Goal: Task Accomplishment & Management: Complete application form

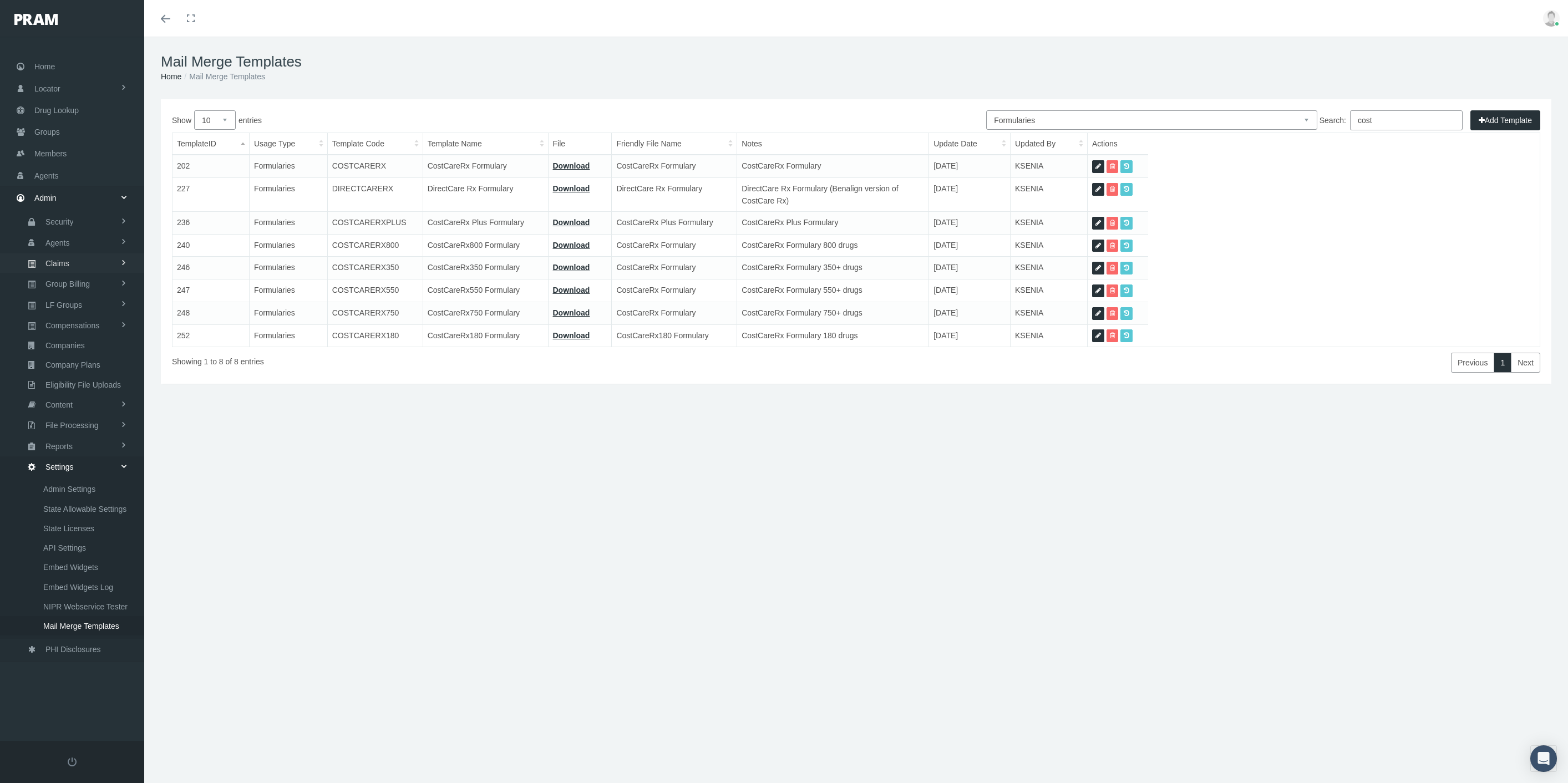
select select "6"
click at [101, 617] on span "Mail Merge Templates" at bounding box center [81, 626] width 76 height 19
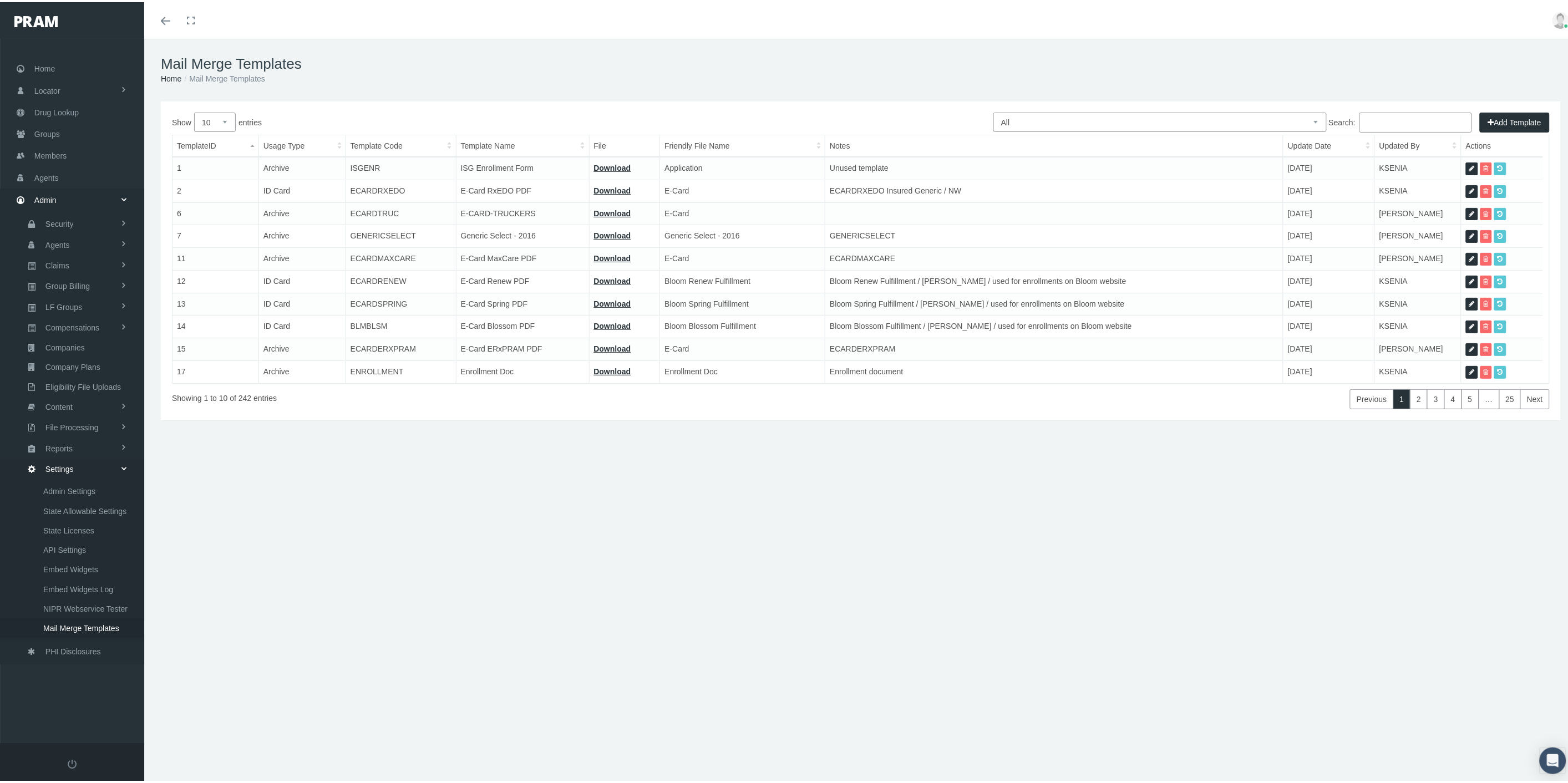
click at [1229, 123] on select "All Members Agents Onboarding Prospects Group Policy Related Remittances Formul…" at bounding box center [1160, 120] width 333 height 19
select select "8"
click at [994, 111] on select "All Members Agents Onboarding Prospects Group Policy Related Remittances Formul…" at bounding box center [1160, 120] width 333 height 19
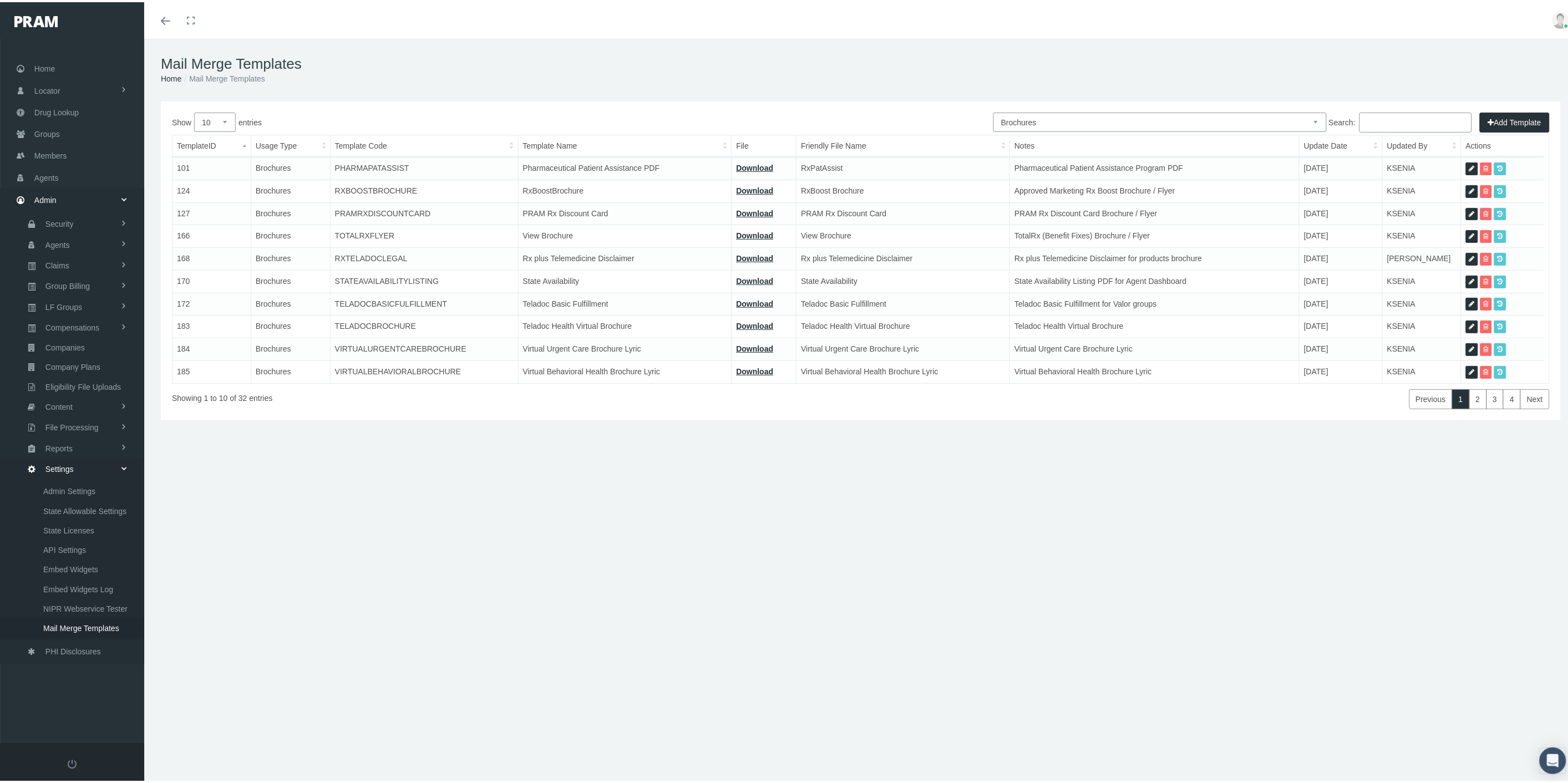
click at [1381, 120] on input "Search:" at bounding box center [1415, 120] width 112 height 20
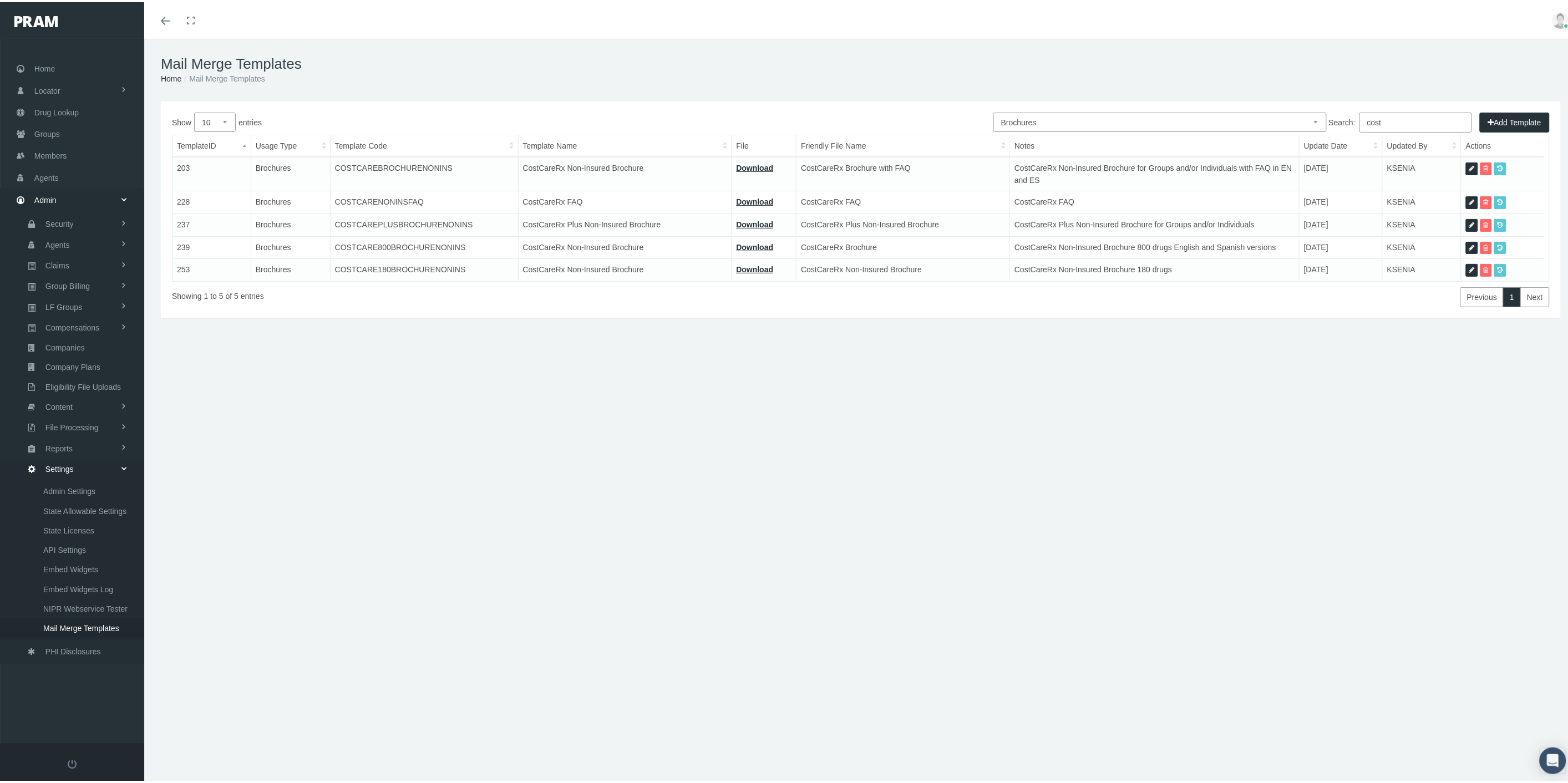
type input "cost"
click at [750, 222] on link "Download" at bounding box center [755, 222] width 37 height 9
click at [82, 340] on span "Companies" at bounding box center [65, 345] width 39 height 19
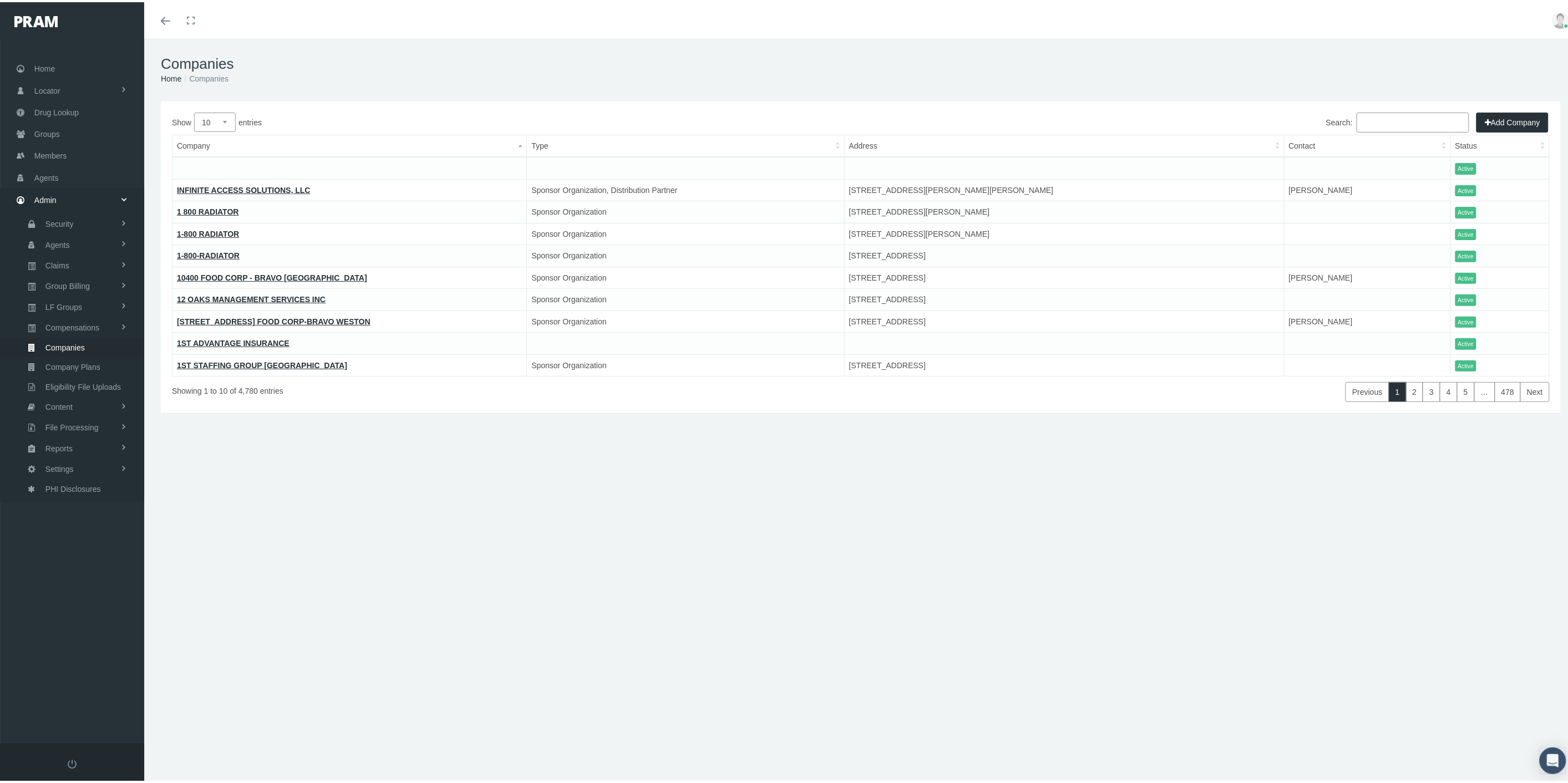
click at [1373, 123] on input "Search:" at bounding box center [1413, 120] width 112 height 20
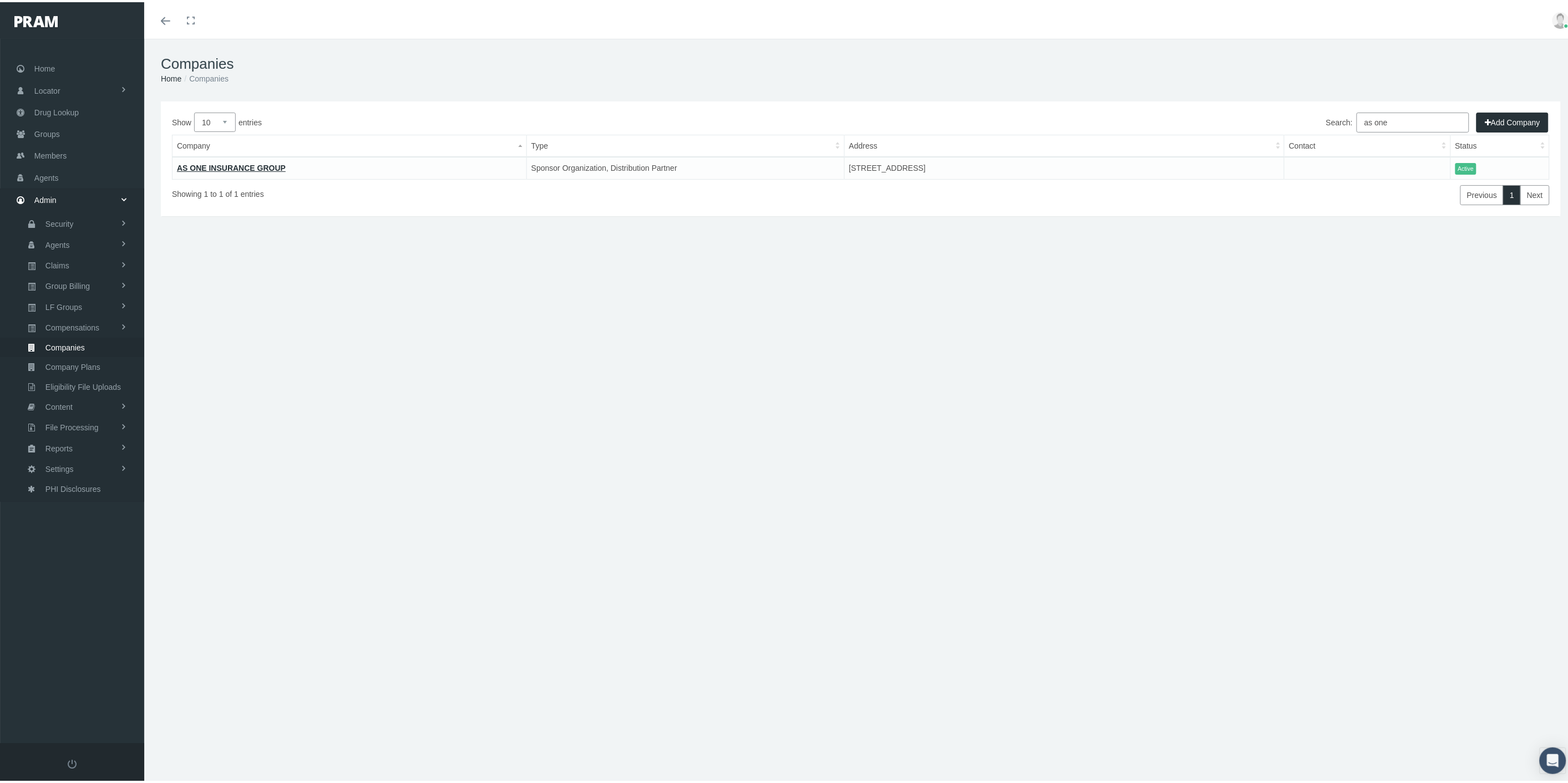
type input "as one"
click at [231, 163] on link "AS ONE INSURANCE GROUP" at bounding box center [231, 166] width 109 height 9
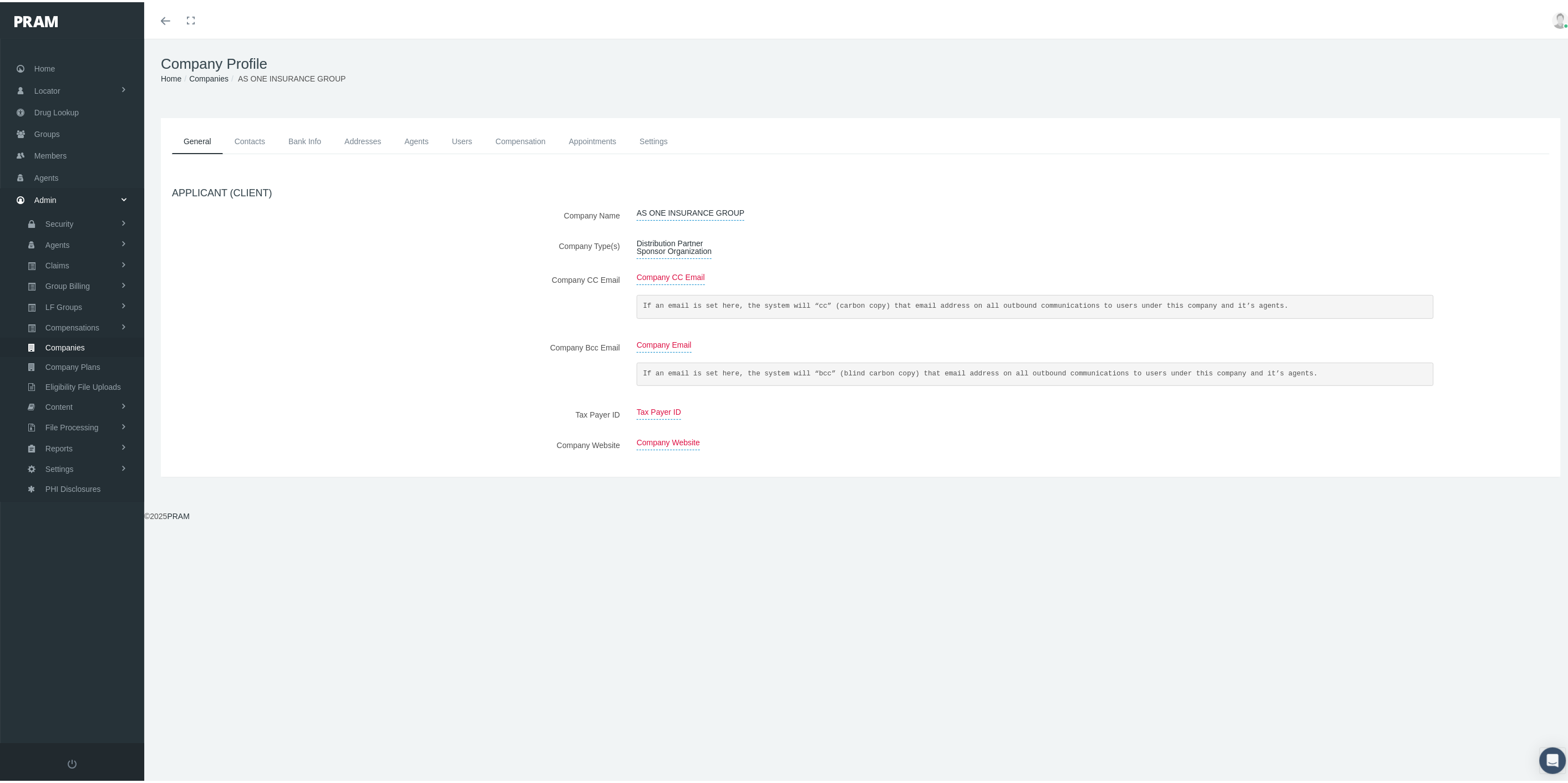
click at [364, 145] on link "Addresses" at bounding box center [363, 140] width 60 height 25
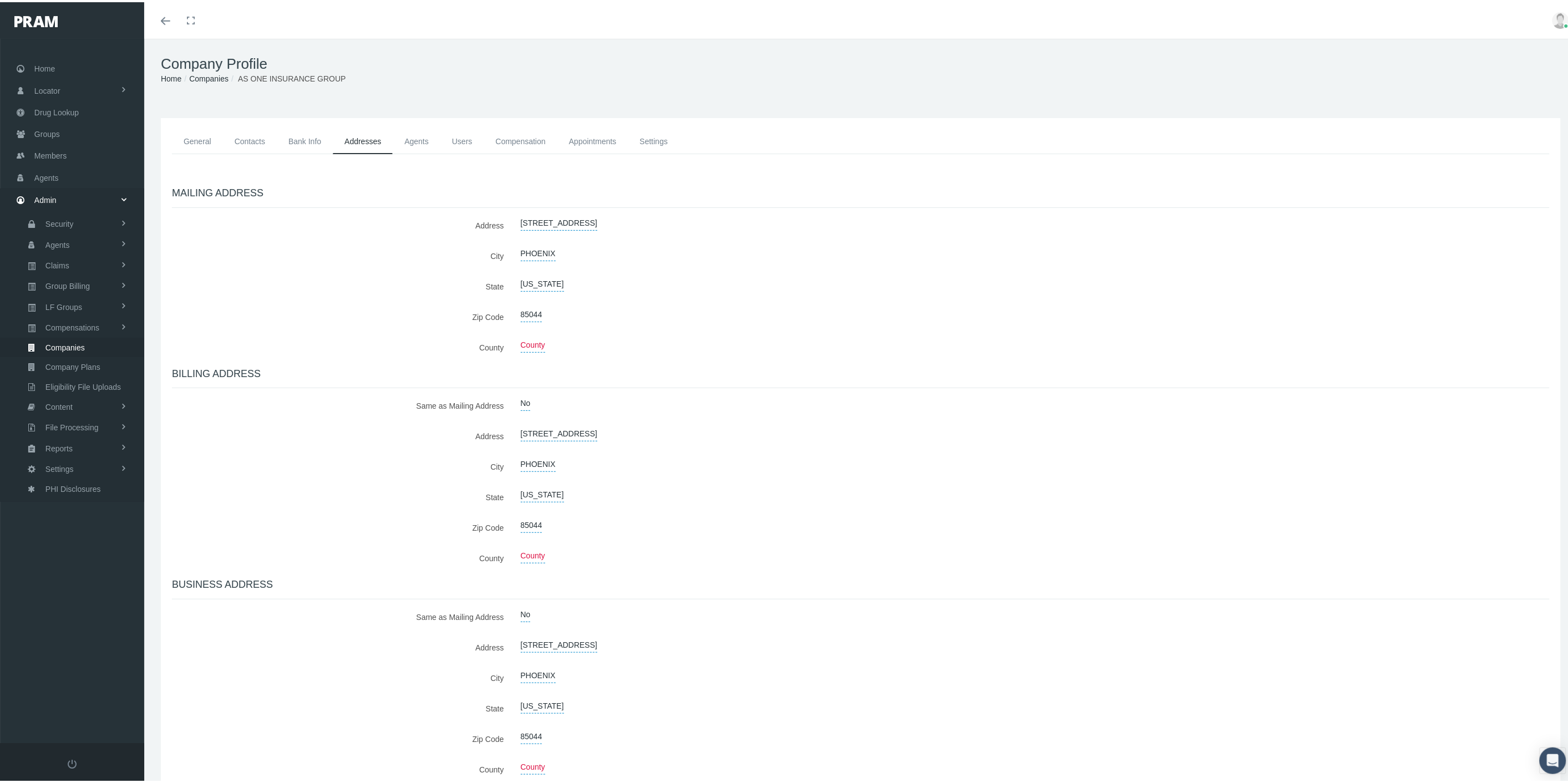
drag, startPoint x: 583, startPoint y: 220, endPoint x: 519, endPoint y: 224, distance: 64.1
click at [519, 224] on div "10201 SOUTH 51ST STREET" at bounding box center [861, 223] width 697 height 19
copy span "10201 SOUTH 51ST STREET"
drag, startPoint x: 558, startPoint y: 253, endPoint x: 512, endPoint y: 255, distance: 46.0
click at [512, 255] on div "PHOENIX" at bounding box center [861, 253] width 697 height 19
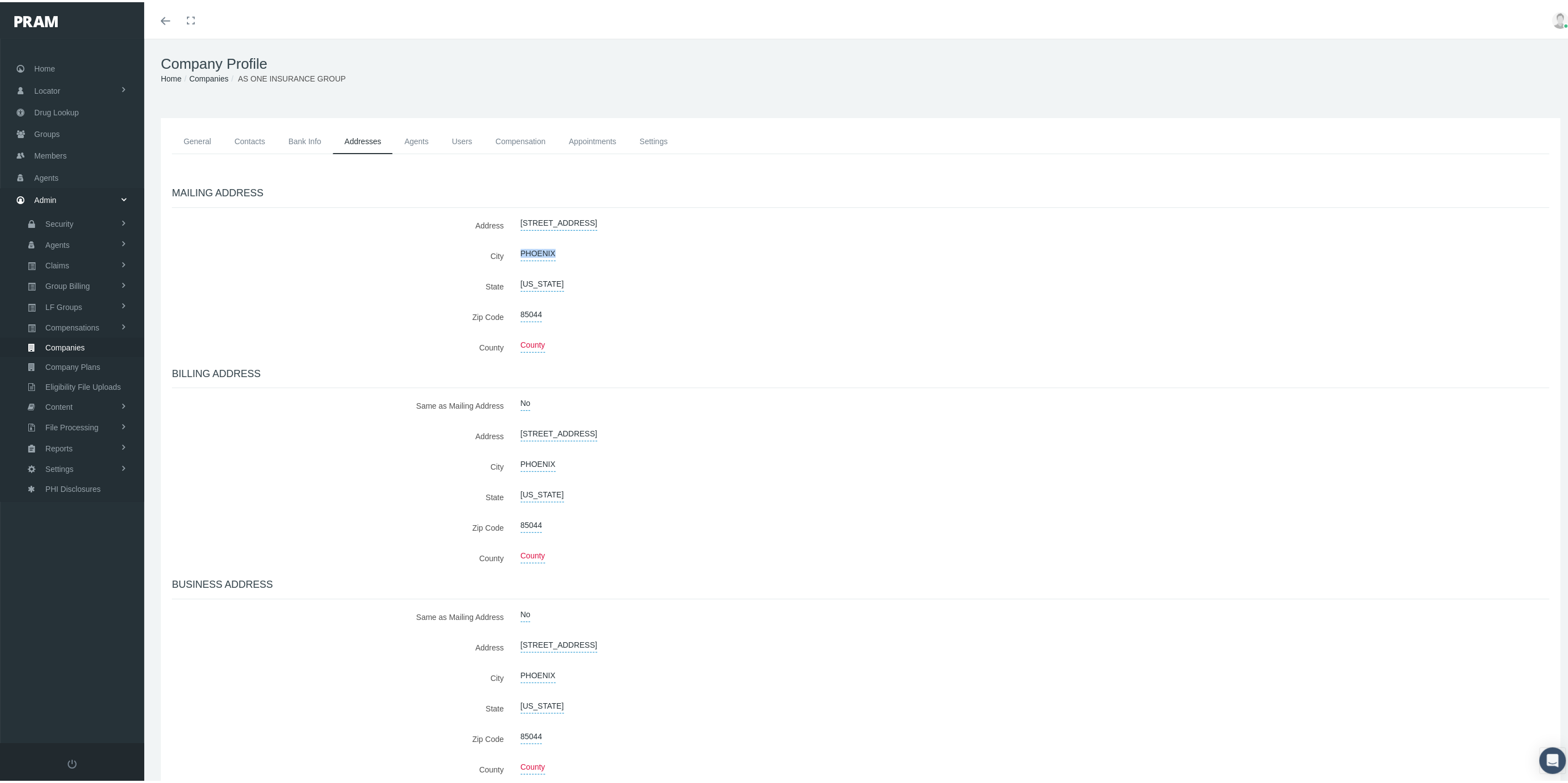
copy span "PHOENIX"
click at [247, 143] on link "Contacts" at bounding box center [250, 140] width 54 height 25
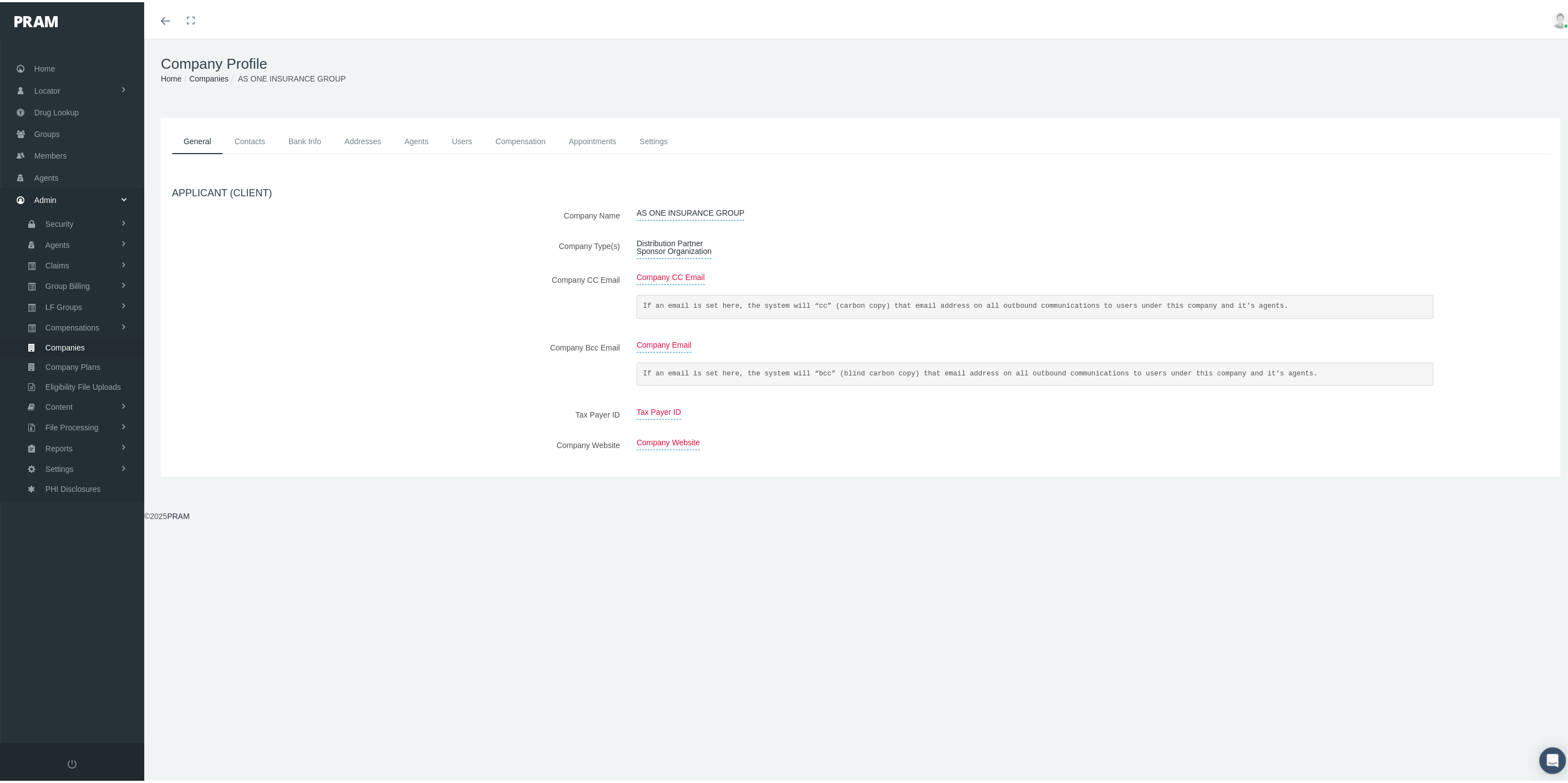
click at [215, 79] on link "Companies" at bounding box center [209, 76] width 39 height 9
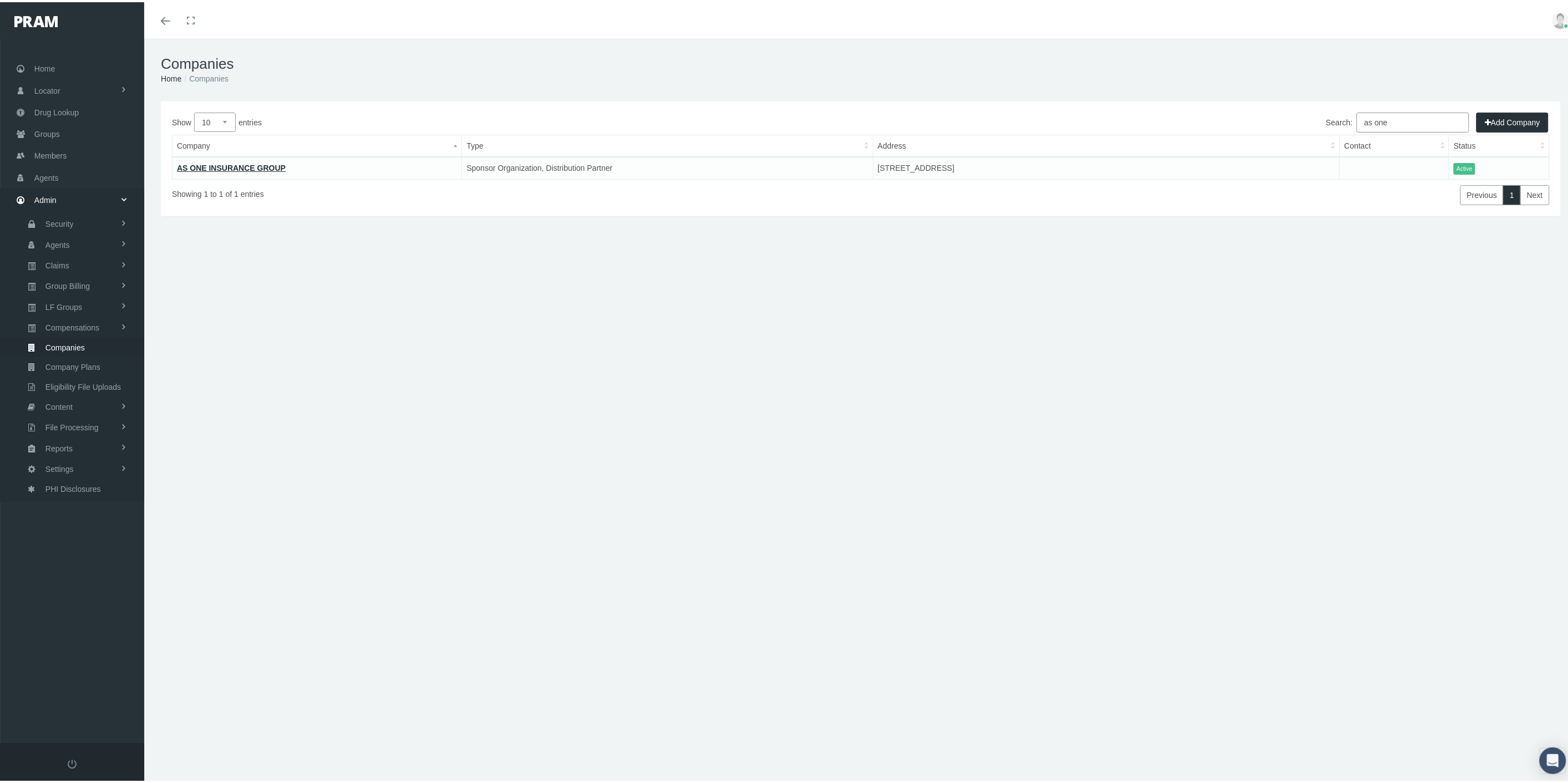
click at [1506, 123] on button "Add Company" at bounding box center [1513, 120] width 72 height 20
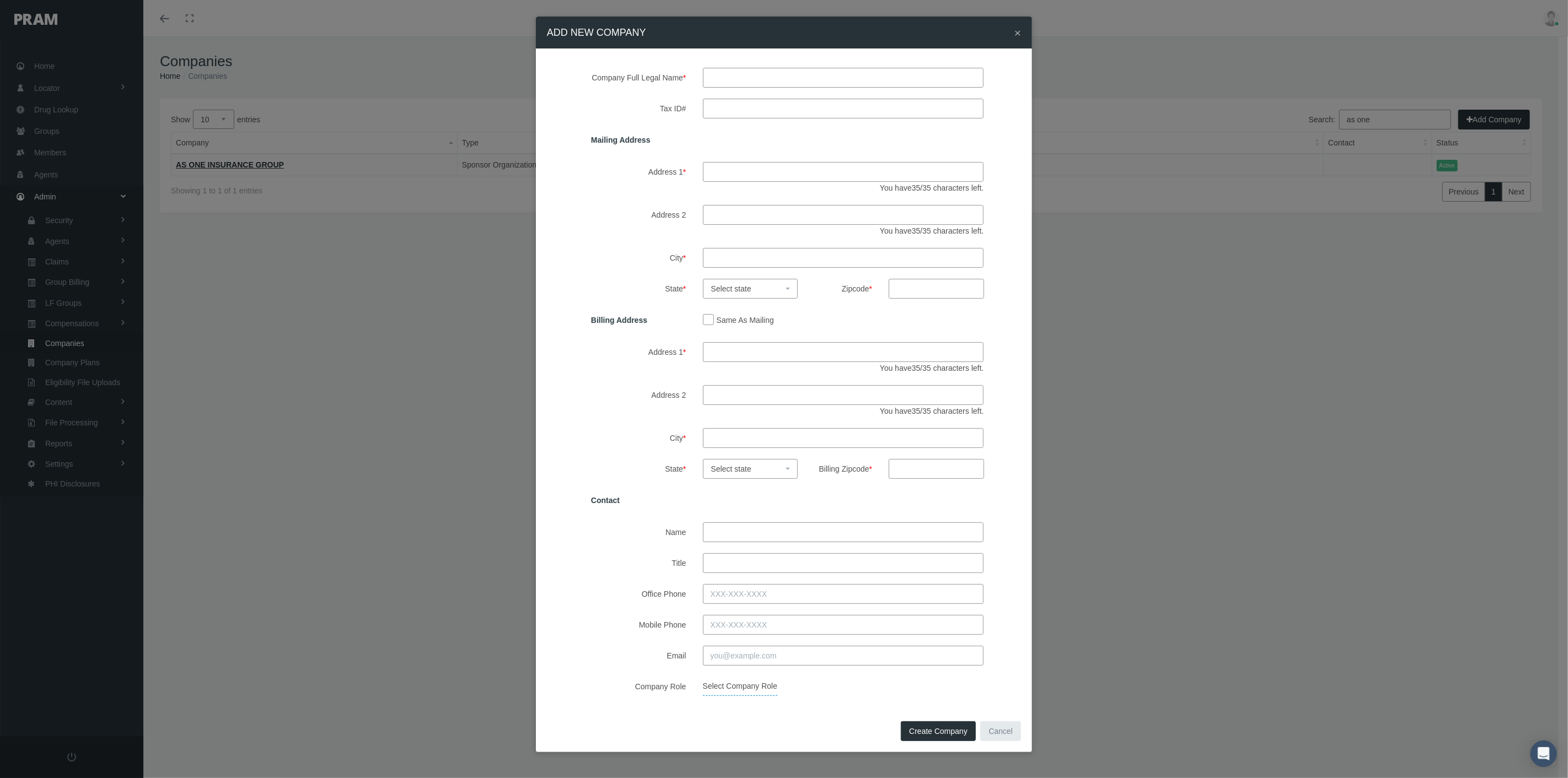
click at [740, 68] on input "Company Name" at bounding box center [844, 78] width 281 height 20
type input "Mutual Health benefits"
click at [747, 172] on input "Address 1 *" at bounding box center [844, 172] width 281 height 20
paste input "[STREET_ADDRESS]"
type input "[STREET_ADDRESS]"
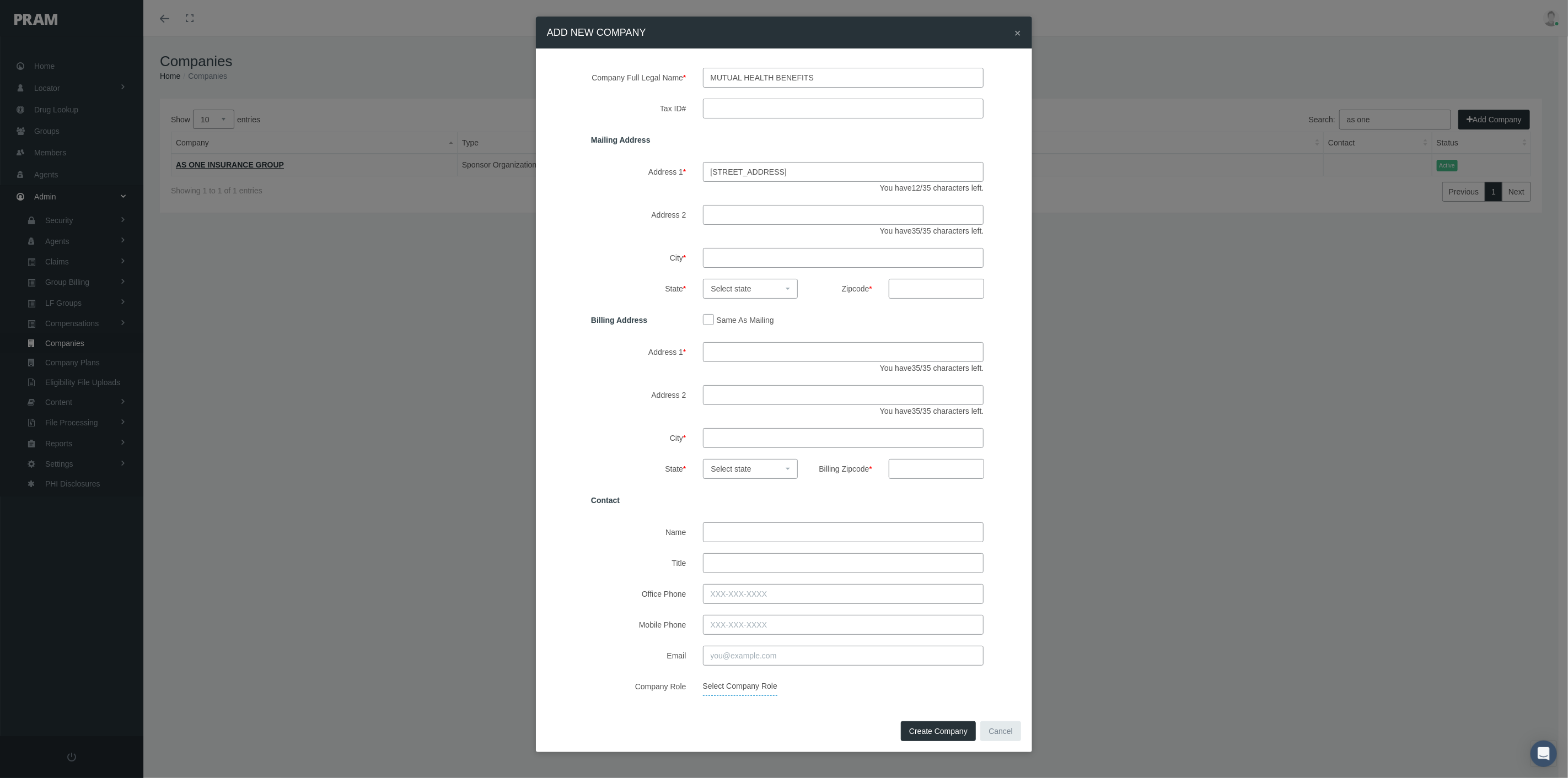
click at [711, 255] on input "City *" at bounding box center [844, 258] width 281 height 20
paste input "PHOENIX"
type input "PHOENIX"
click at [733, 289] on span "Select state" at bounding box center [731, 289] width 40 height 9
select select "AZ"
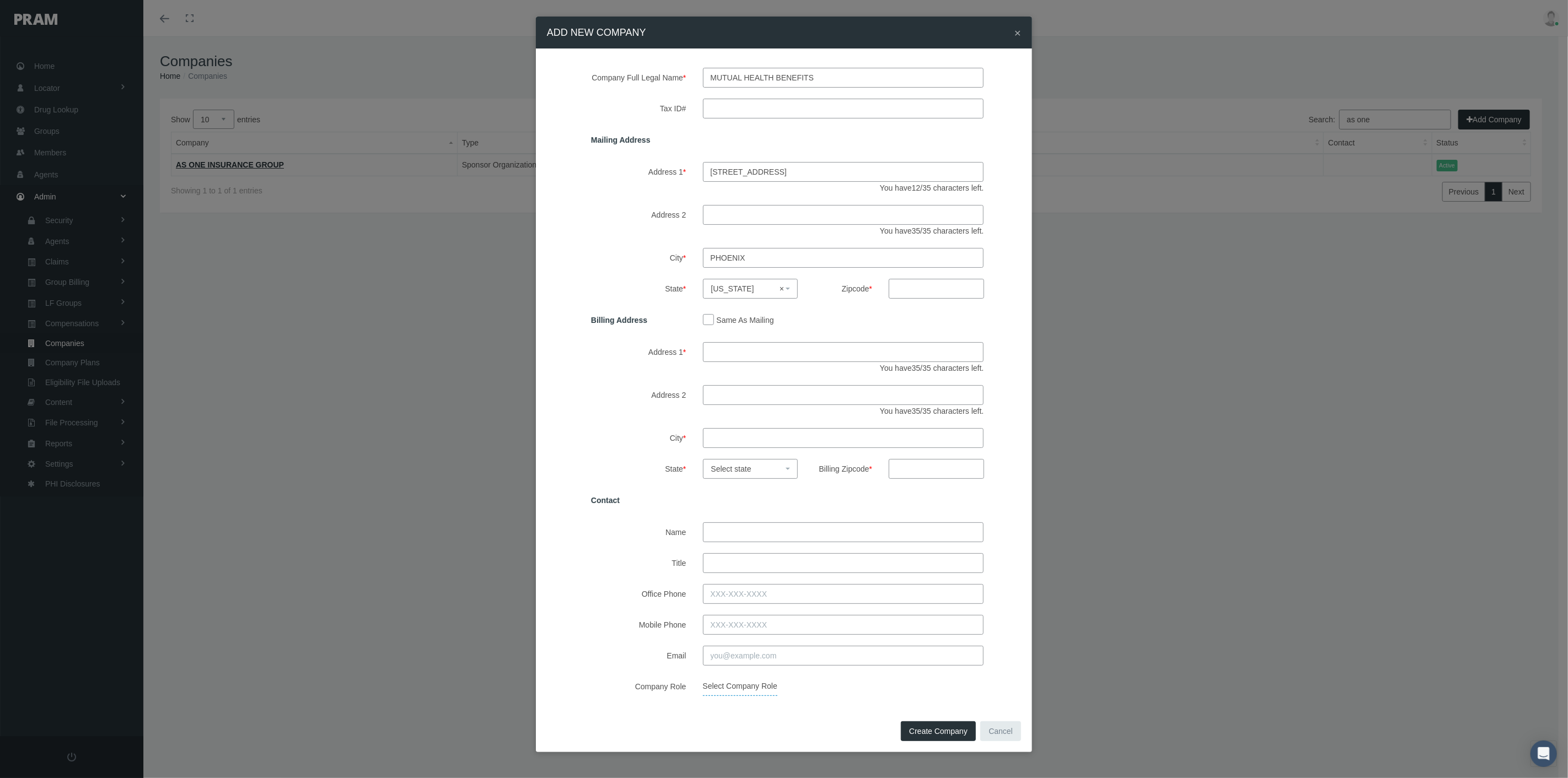
click at [943, 284] on input "Zipcode *" at bounding box center [936, 289] width 96 height 20
type input "85044"
click at [708, 323] on input "Same As Mailing" at bounding box center [709, 319] width 11 height 11
checkbox input "true"
type input "10201 SOUTH 51ST STREET"
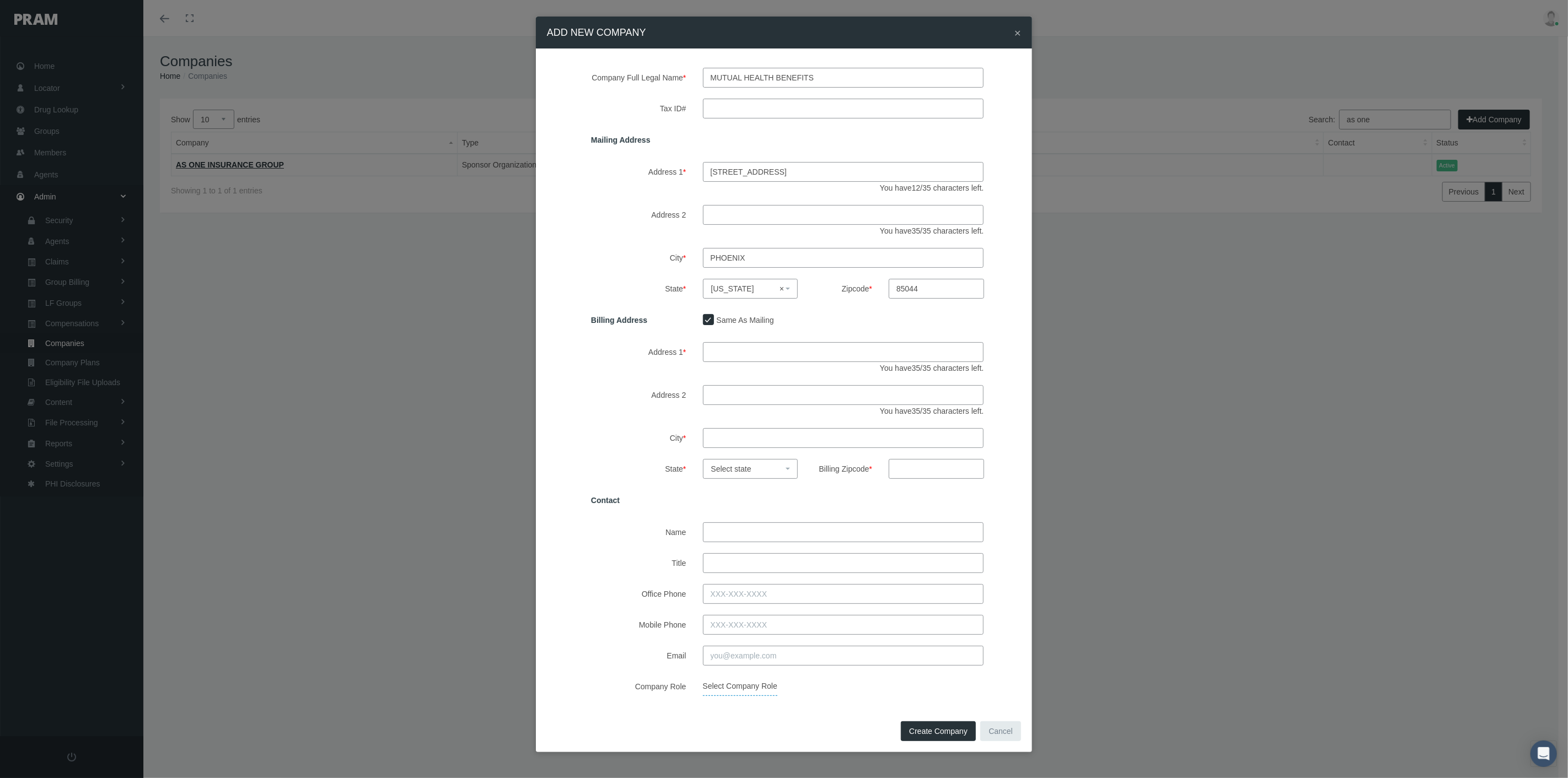
type input "PHOENIX"
select select "AZ"
type input "85044"
click at [732, 529] on input "Name" at bounding box center [844, 532] width 281 height 20
click at [591, 695] on label "Company Role" at bounding box center [638, 686] width 112 height 19
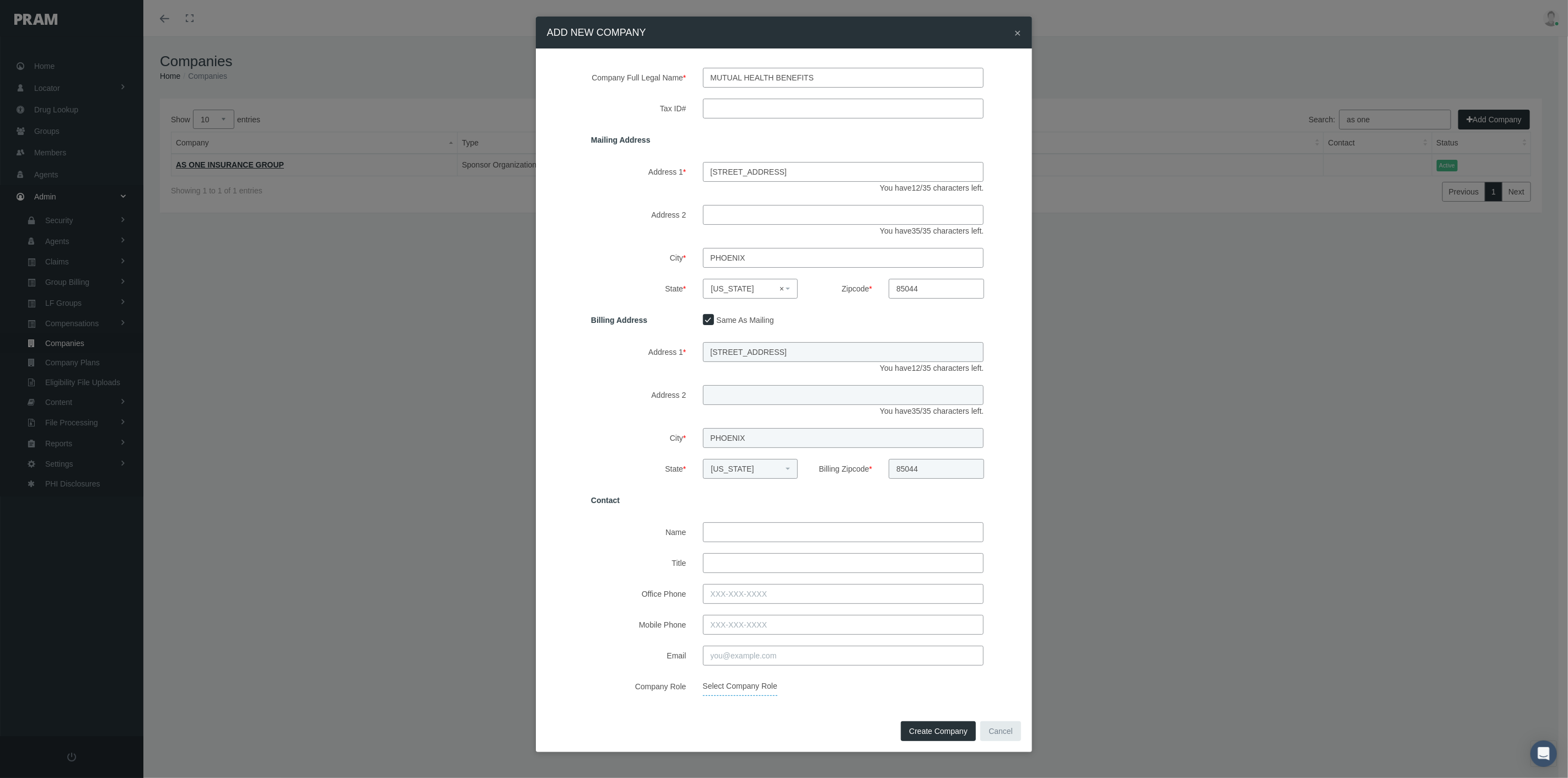
click at [725, 531] on input "Name" at bounding box center [844, 532] width 281 height 20
paste input "Brandon Diggs"
type input "Brandon Diggs"
click at [720, 563] on input "Title" at bounding box center [844, 563] width 281 height 20
type input "C"
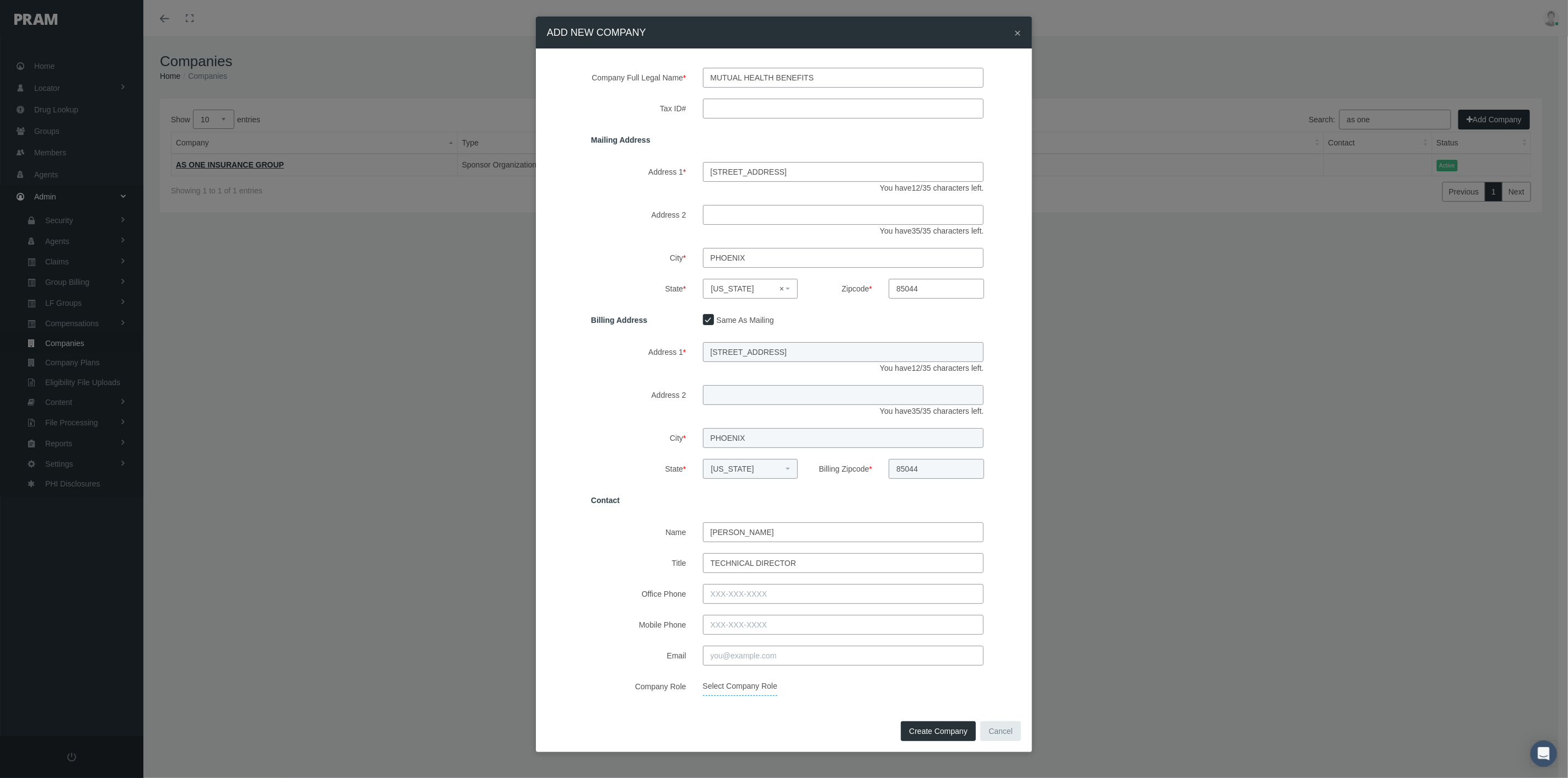
type input "Technical Director"
click at [739, 654] on input "Email" at bounding box center [844, 656] width 281 height 20
paste input "bdiggs@asoneig.com"
type input "bdiggs@asoneig.com"
click at [750, 685] on span "Select Company Role" at bounding box center [740, 686] width 75 height 19
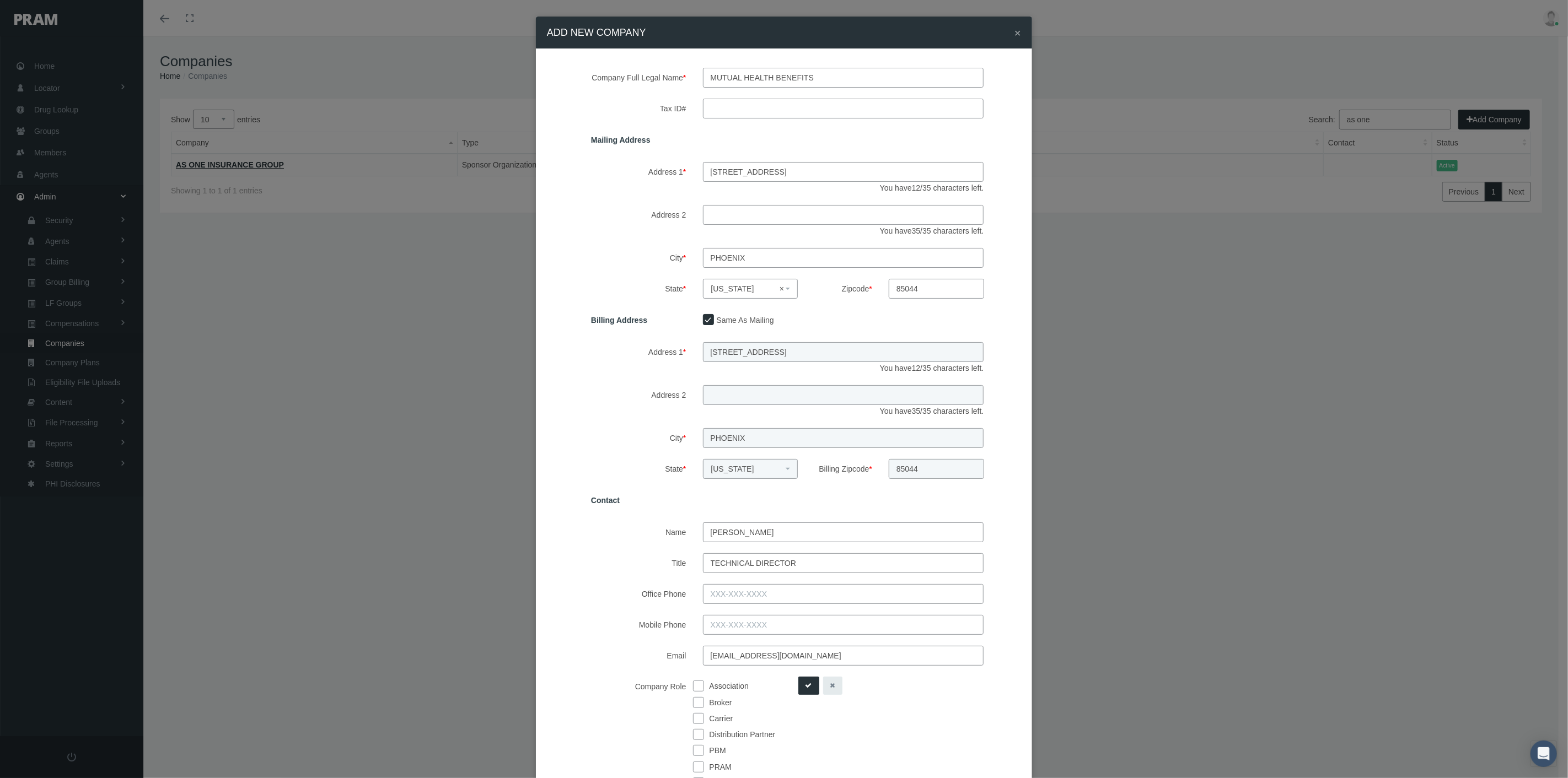
scroll to position [61, 0]
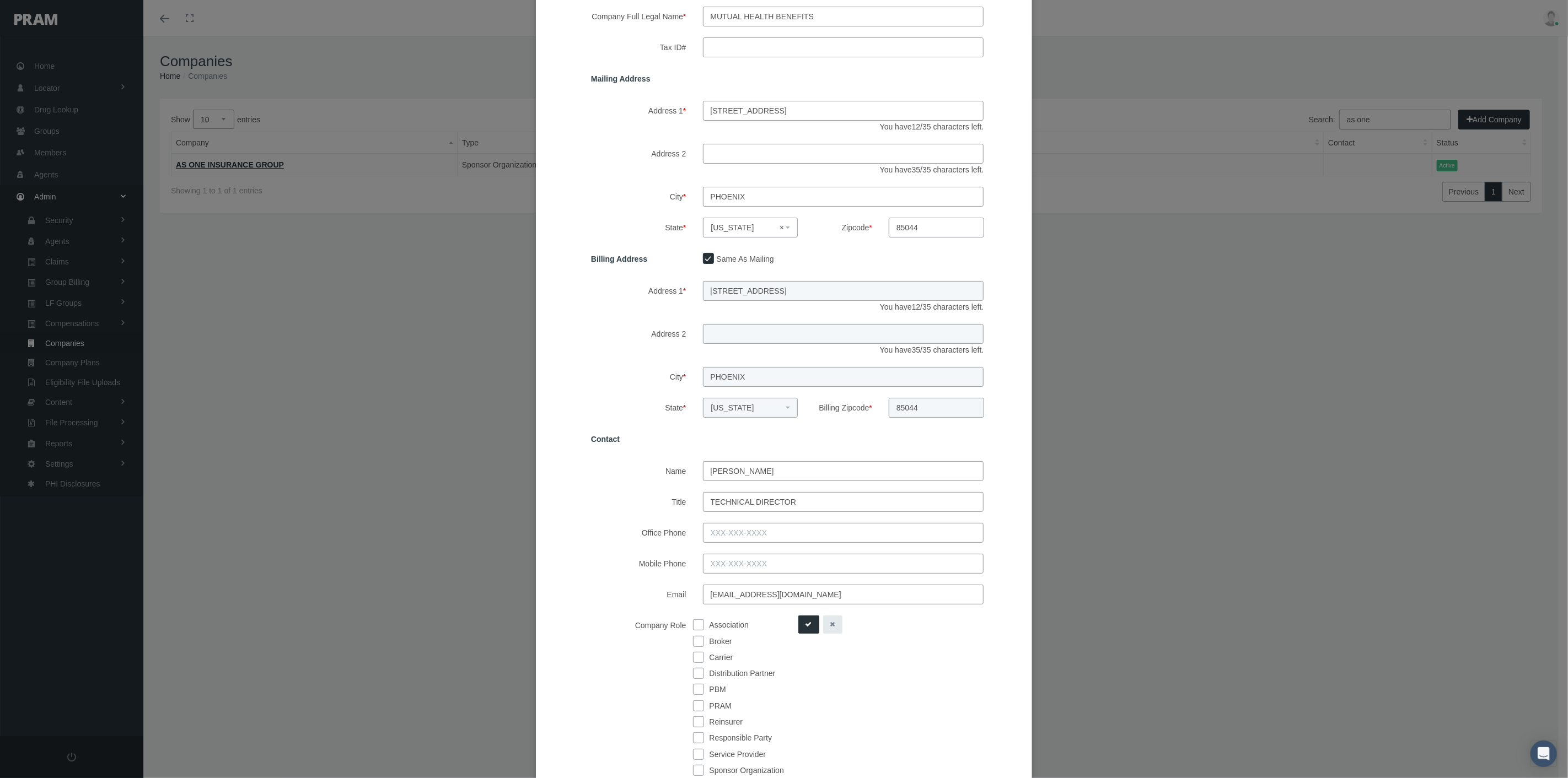
click at [694, 671] on input "checkbox" at bounding box center [699, 674] width 11 height 11
checkbox input "true"
click at [801, 626] on button "submit" at bounding box center [809, 624] width 21 height 18
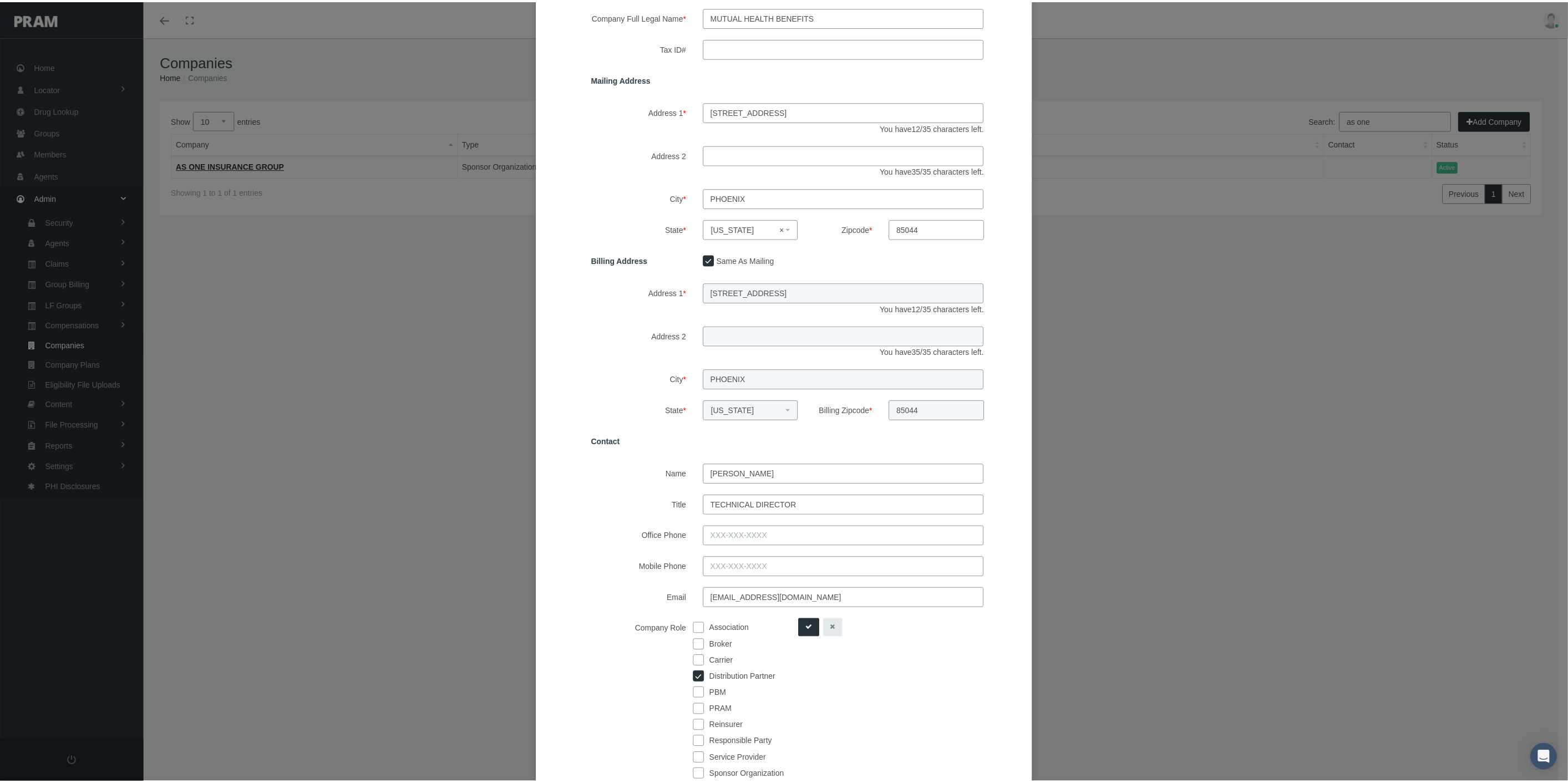
scroll to position [0, 0]
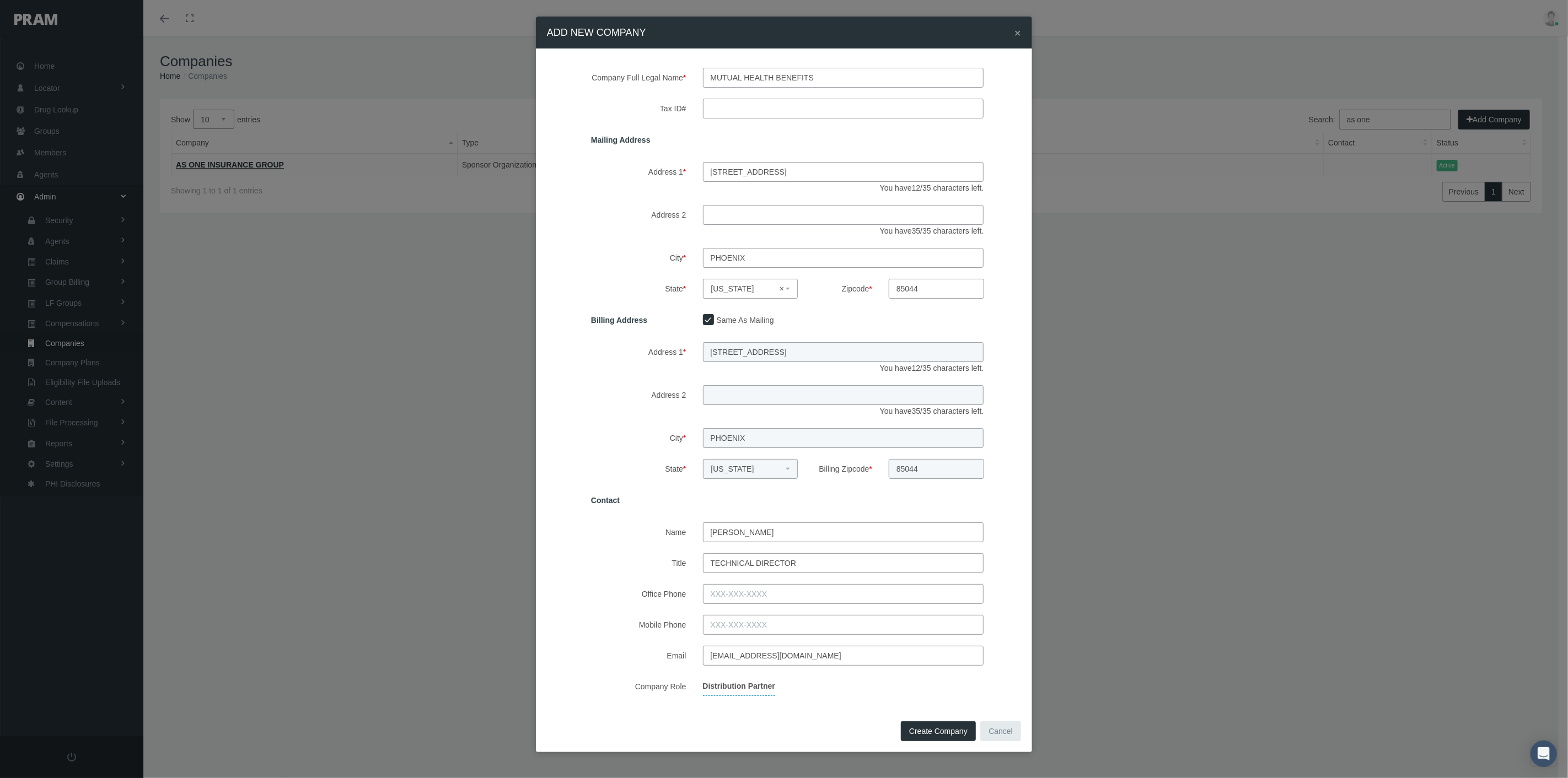
click at [935, 734] on span "Create Company" at bounding box center [938, 731] width 59 height 9
select select
checkbox input "false"
select select
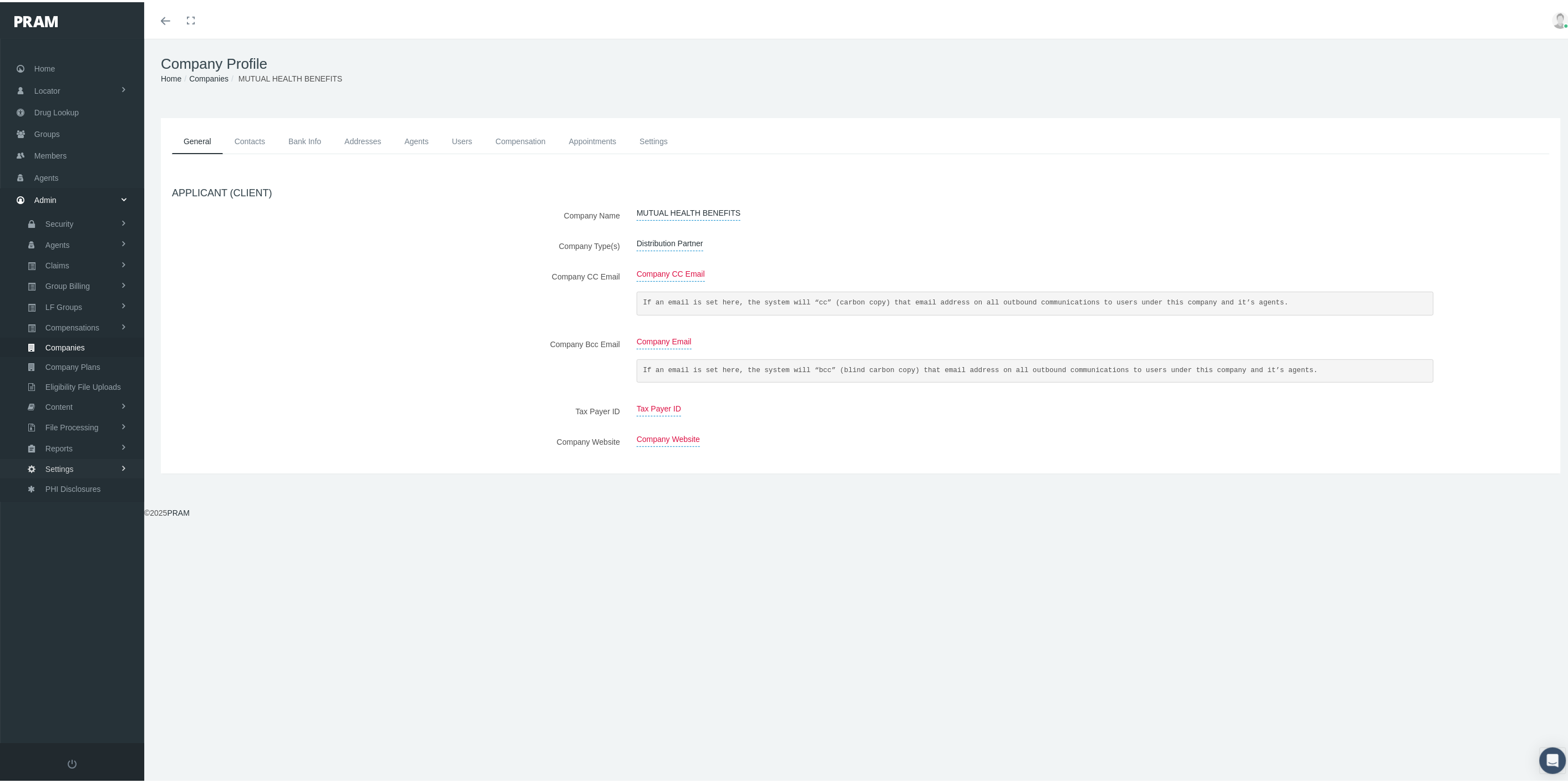
click at [107, 458] on link "Settings" at bounding box center [72, 466] width 144 height 19
click at [84, 538] on span "API Settings" at bounding box center [65, 548] width 43 height 19
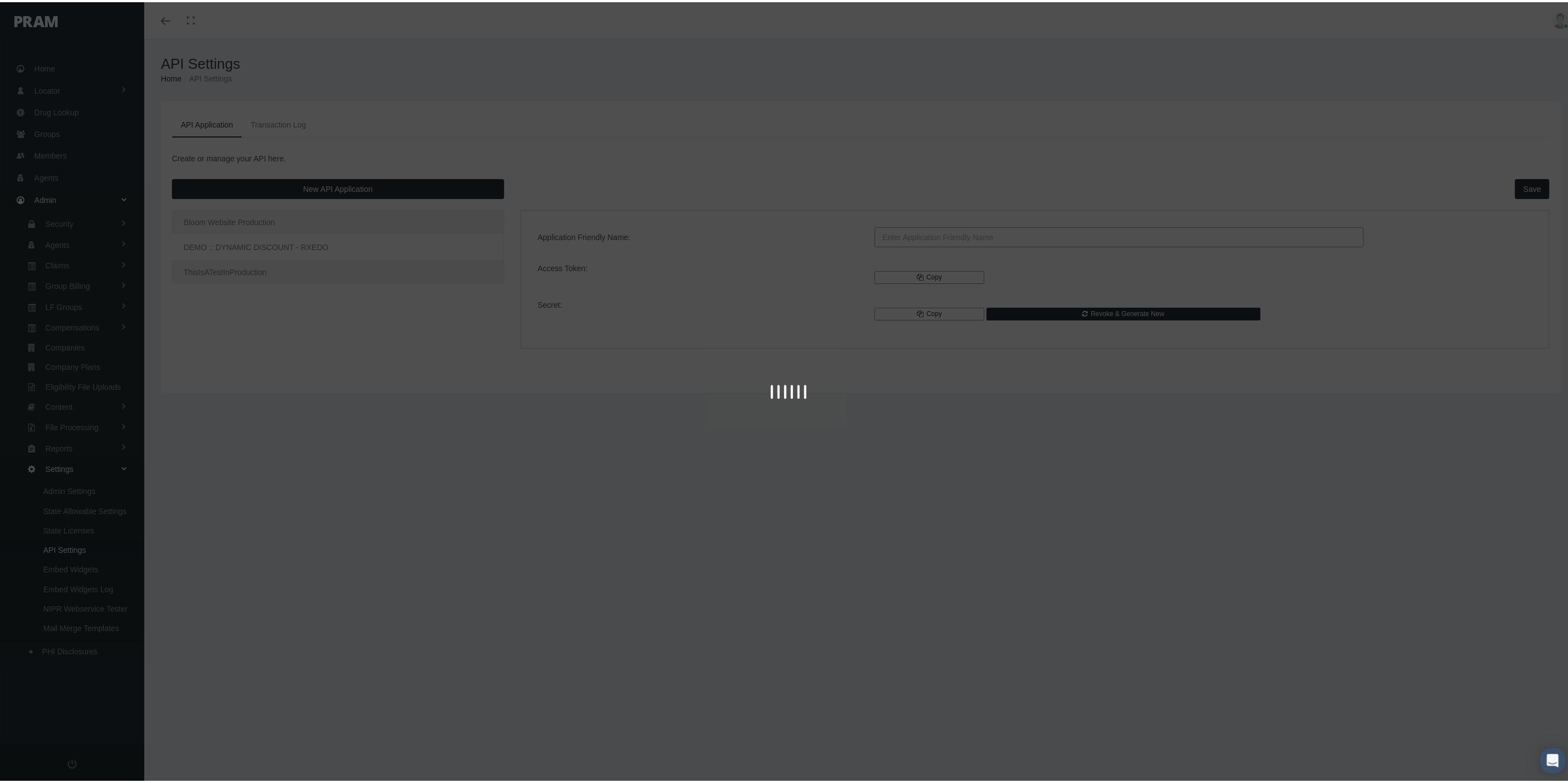
type input "Bloom Website Production"
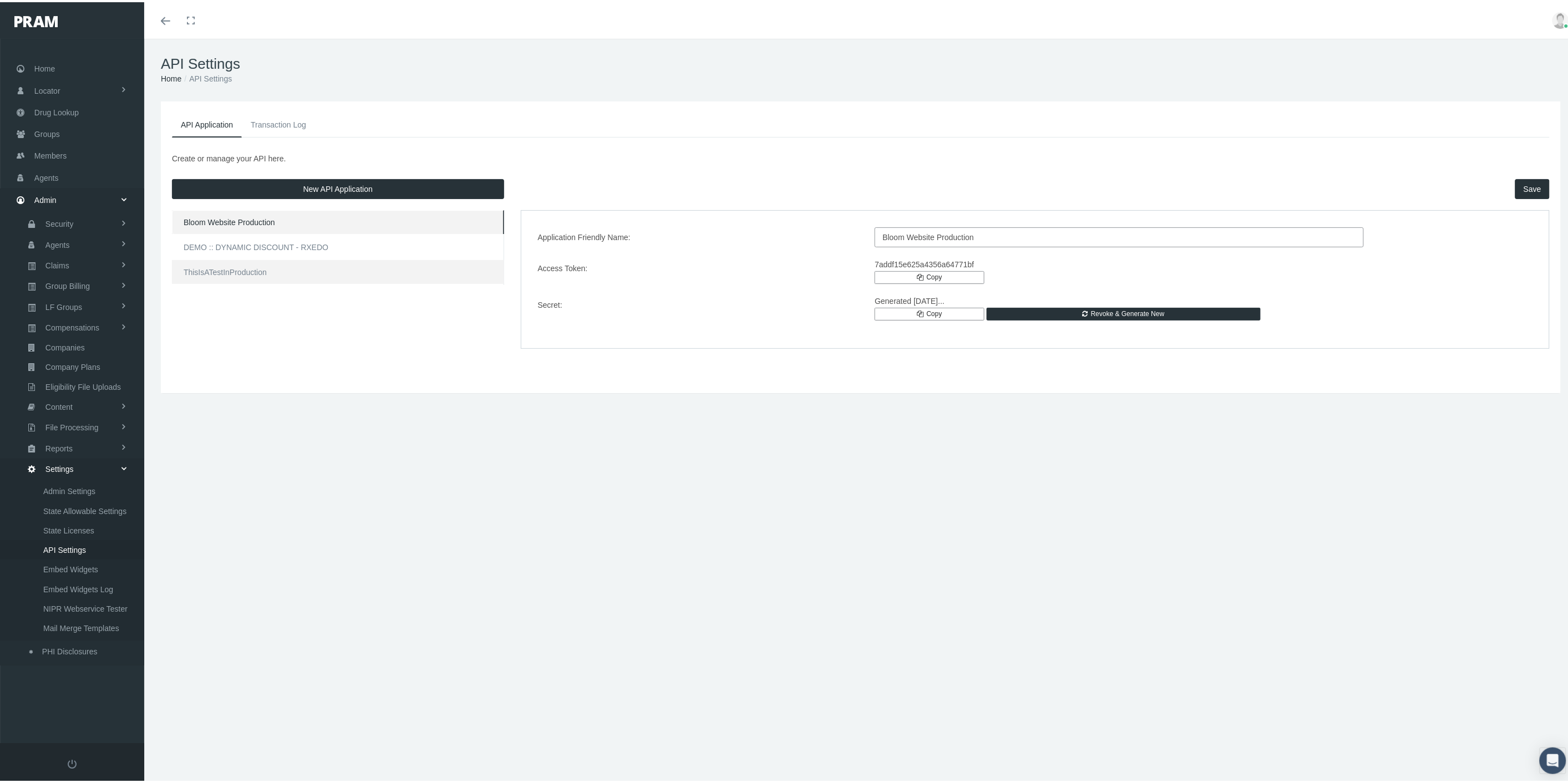
click at [350, 179] on button "New API Application" at bounding box center [338, 187] width 332 height 20
click at [932, 237] on input "Application Friendly Name:" at bounding box center [1120, 235] width 489 height 20
type input "Mutual Health Benefits"
click at [1520, 185] on button "Save" at bounding box center [1532, 187] width 34 height 20
click at [242, 298] on link "Mutual Health Benefits" at bounding box center [338, 295] width 332 height 24
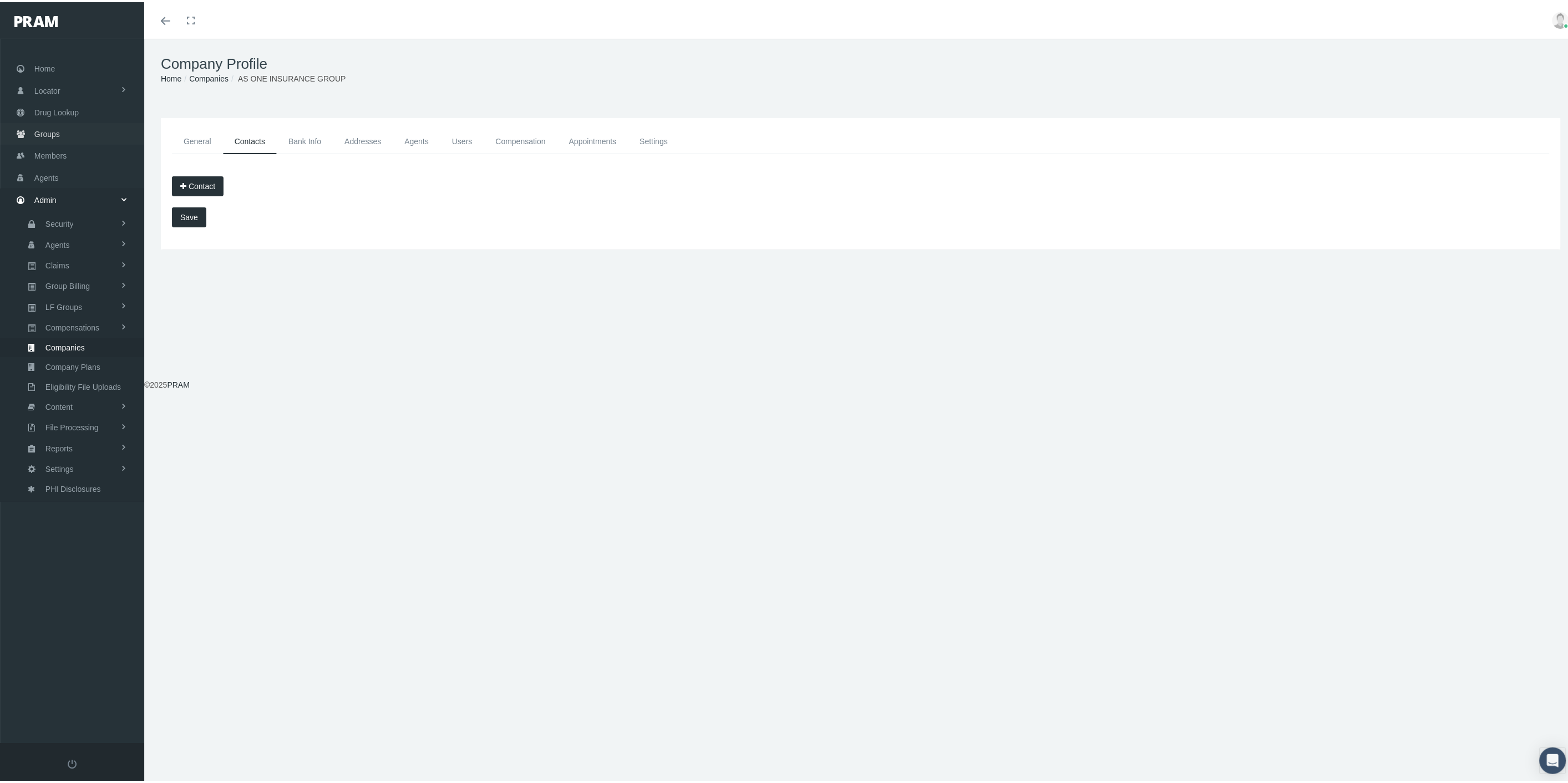
click at [78, 129] on link "Groups" at bounding box center [72, 132] width 144 height 22
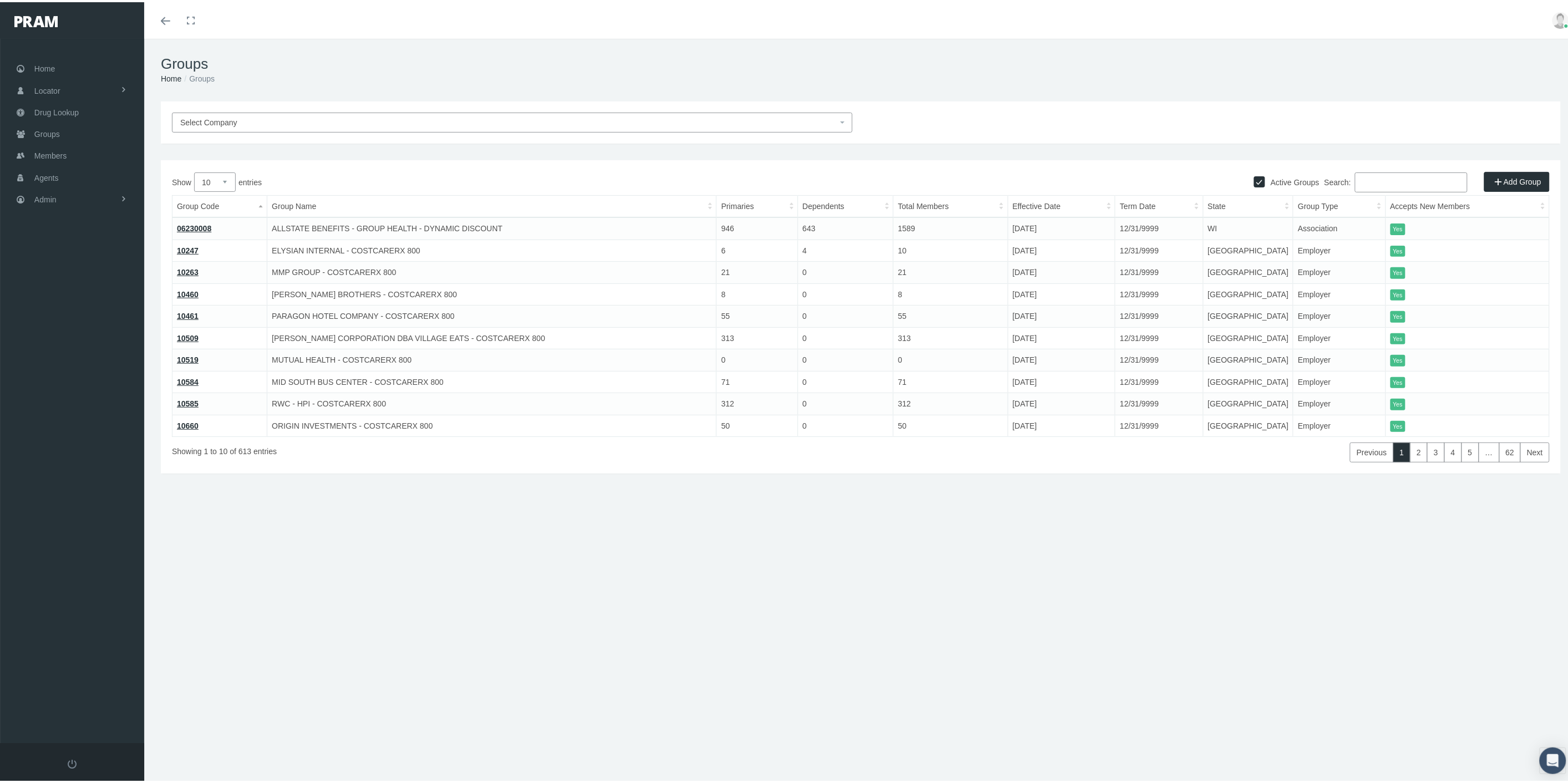
click at [1373, 180] on input "Search:" at bounding box center [1411, 180] width 112 height 20
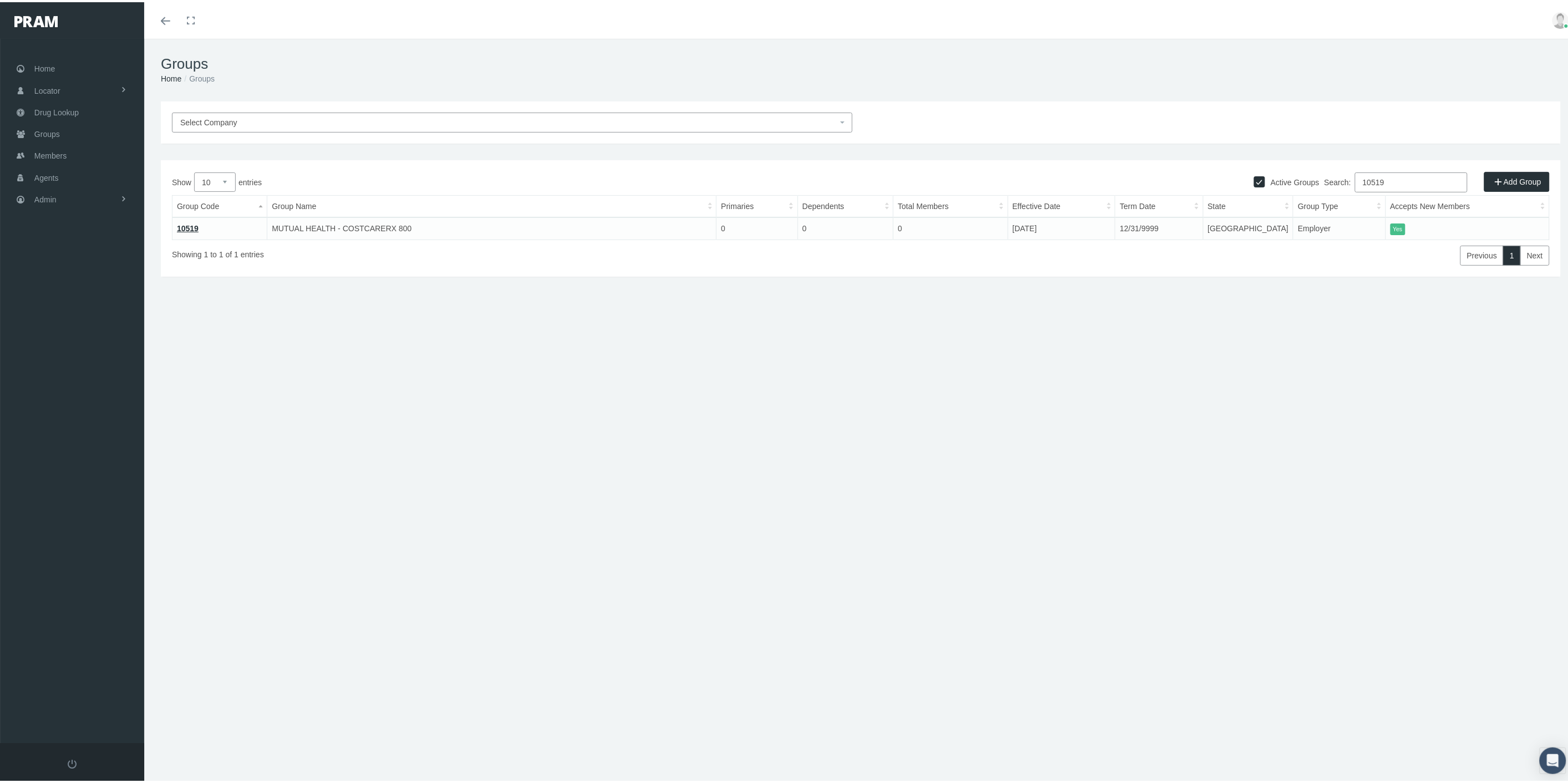
type input "10519"
drag, startPoint x: 408, startPoint y: 227, endPoint x: 274, endPoint y: 225, distance: 134.0
click at [274, 226] on td "MUTUAL HEALTH - COSTCARERX 800" at bounding box center [492, 227] width 449 height 22
copy td "MUTUAL HEALTH - COSTCARERX 800"
click at [61, 132] on link "Groups" at bounding box center [72, 132] width 144 height 22
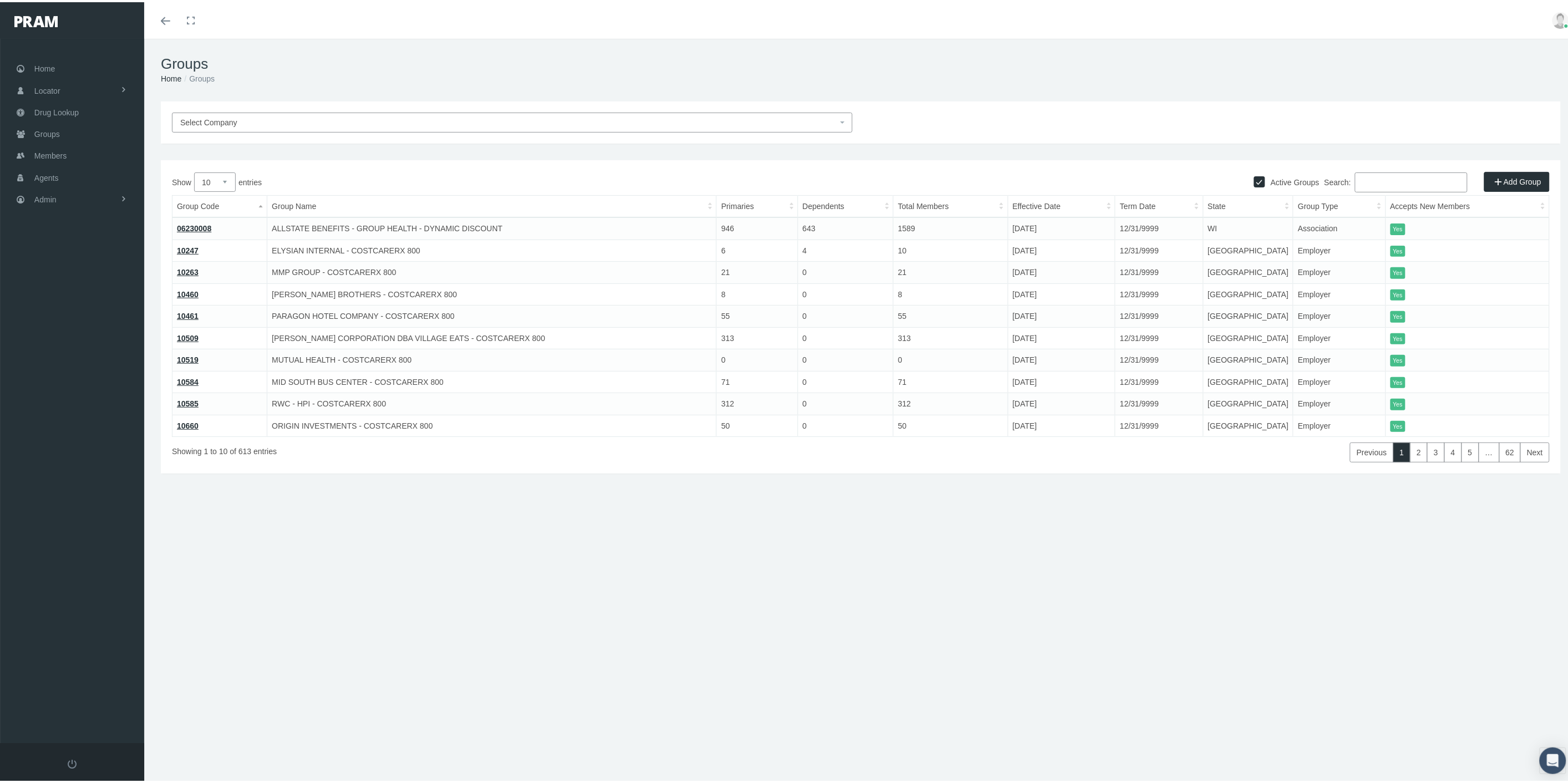
click at [1371, 184] on input "Search:" at bounding box center [1411, 180] width 112 height 20
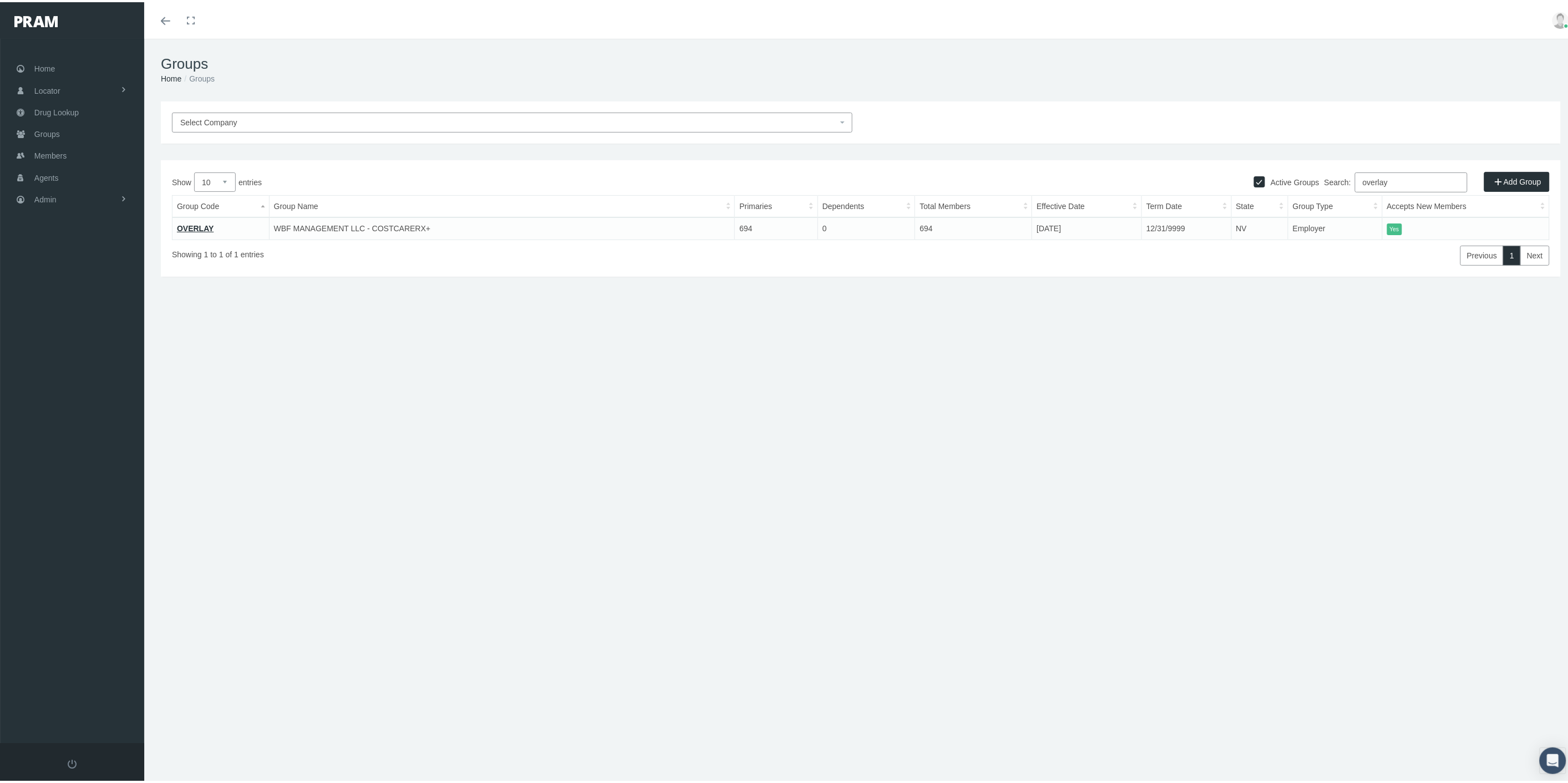
type input "overlay"
click at [191, 226] on link "OVERLAY" at bounding box center [195, 226] width 37 height 9
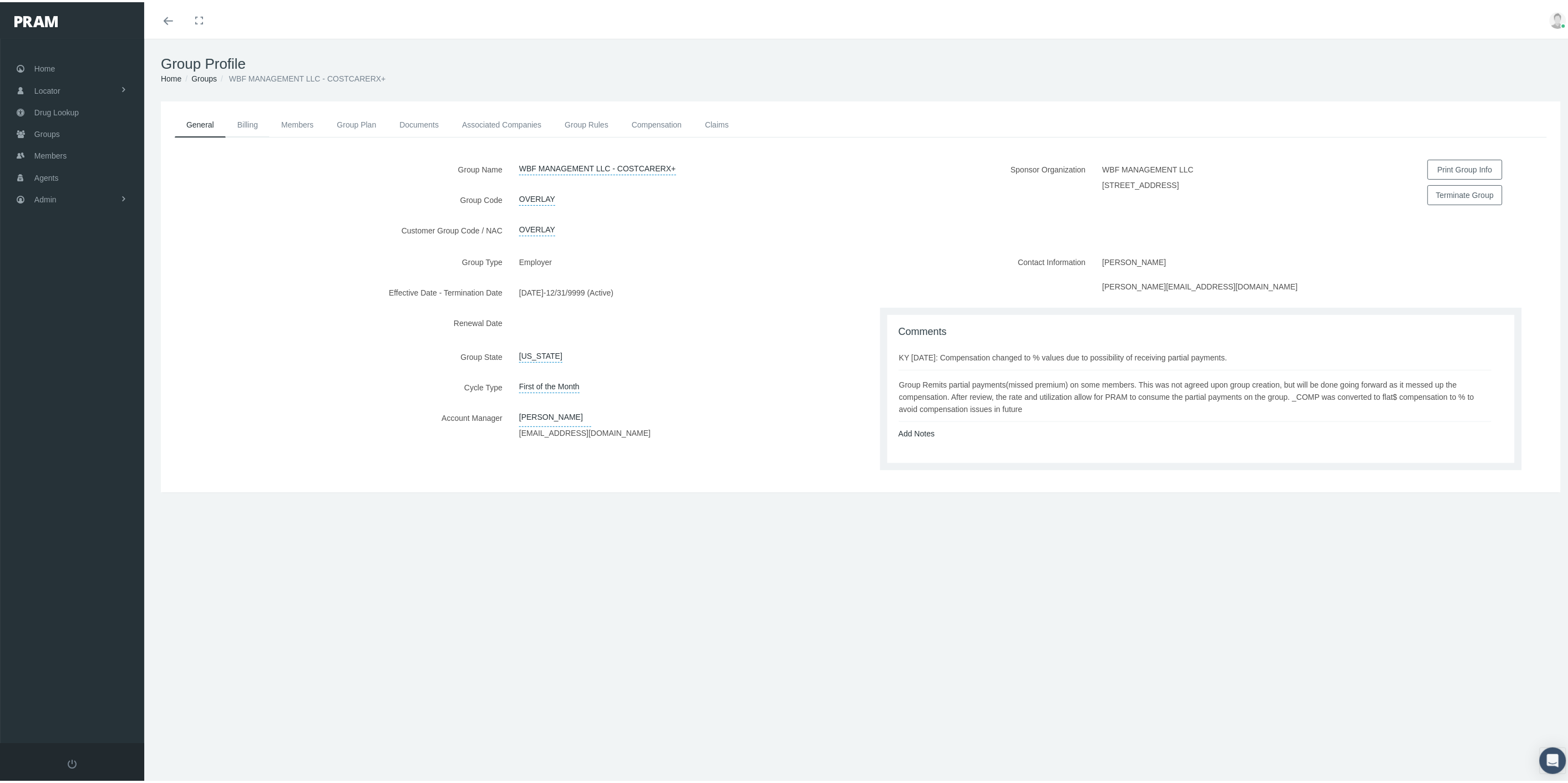
click at [253, 126] on link "Billing" at bounding box center [248, 122] width 44 height 24
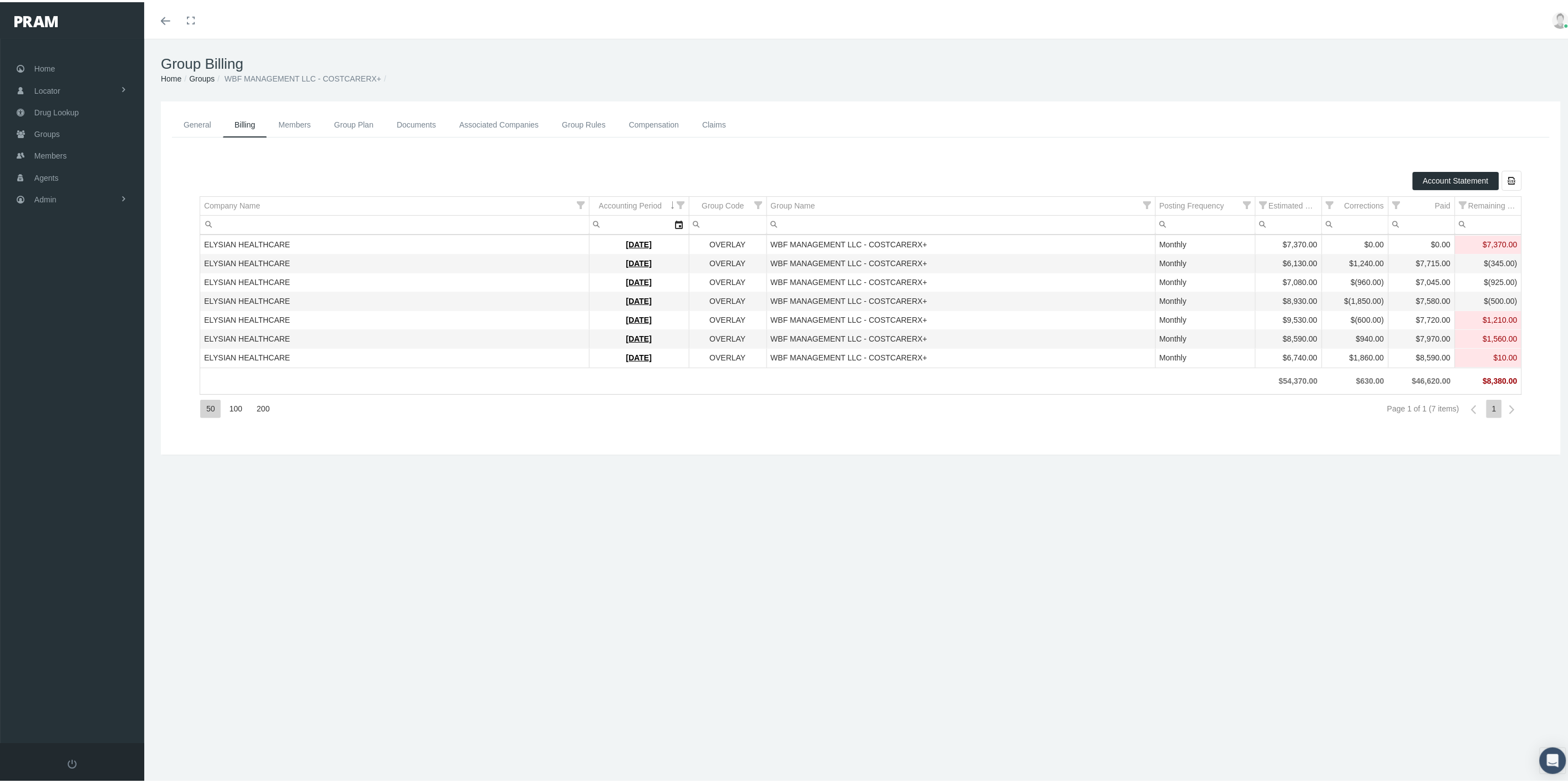
click at [359, 123] on link "Group Plan" at bounding box center [354, 123] width 63 height 25
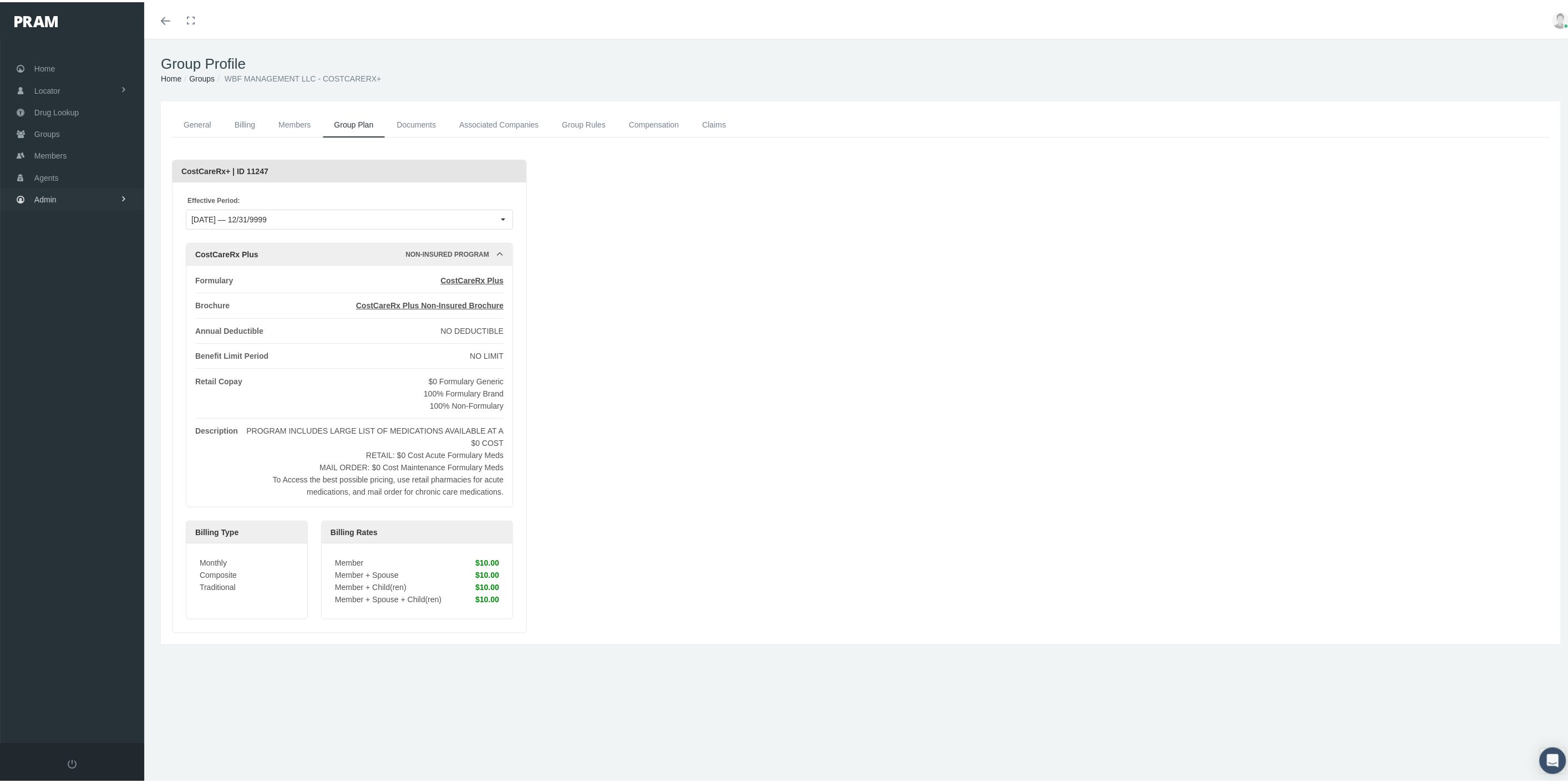
click at [81, 195] on link "Admin" at bounding box center [72, 197] width 144 height 22
click at [81, 458] on link "Settings" at bounding box center [72, 466] width 144 height 19
click at [102, 616] on span "Mail Merge Templates" at bounding box center [81, 625] width 76 height 19
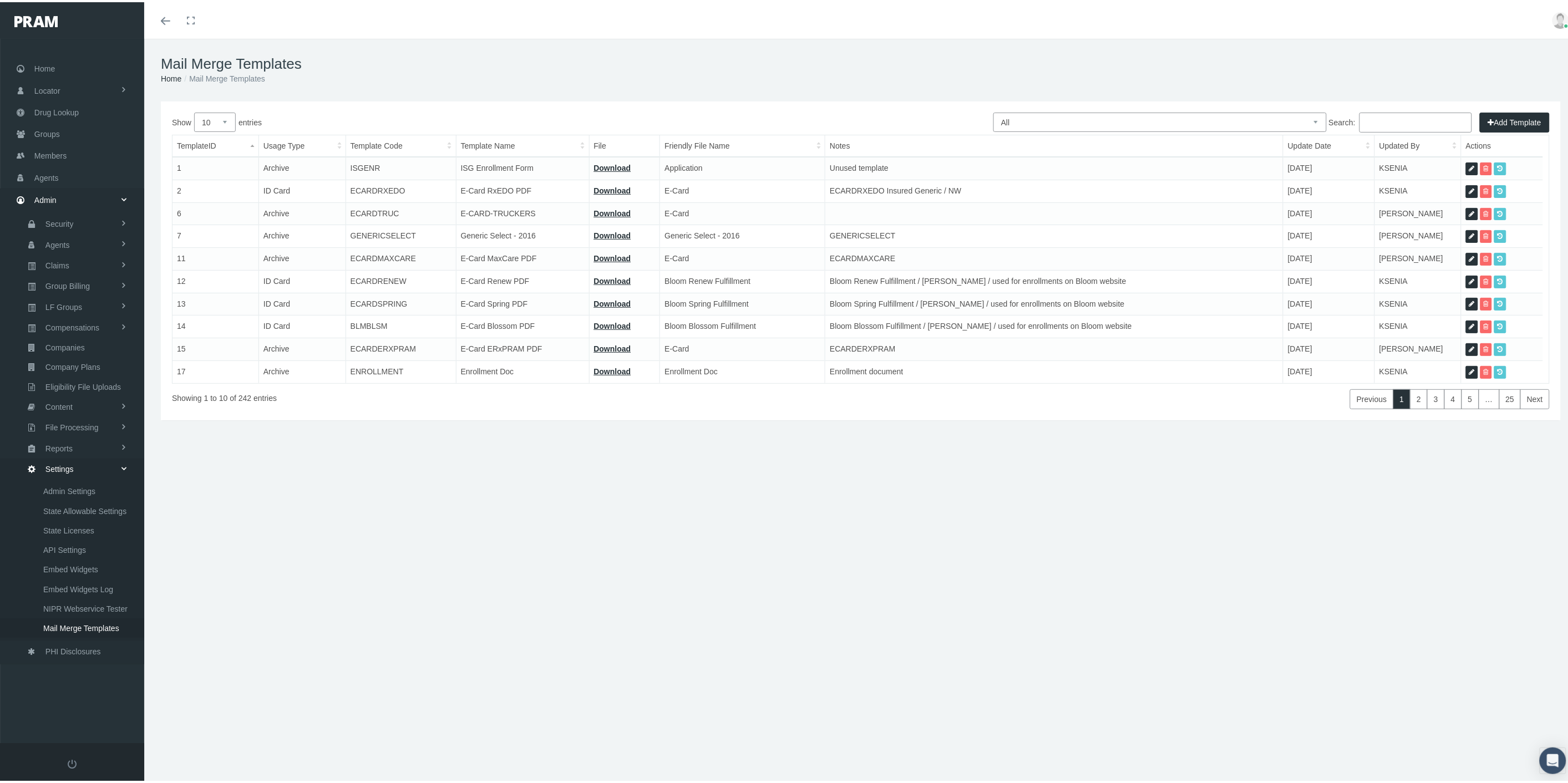
click at [1015, 119] on select "All Members Agents Onboarding Prospects Group Policy Related Remittances Formul…" at bounding box center [1160, 120] width 333 height 19
select select "8"
click at [994, 111] on select "All Members Agents Onboarding Prospects Group Policy Related Remittances Formul…" at bounding box center [1160, 120] width 333 height 19
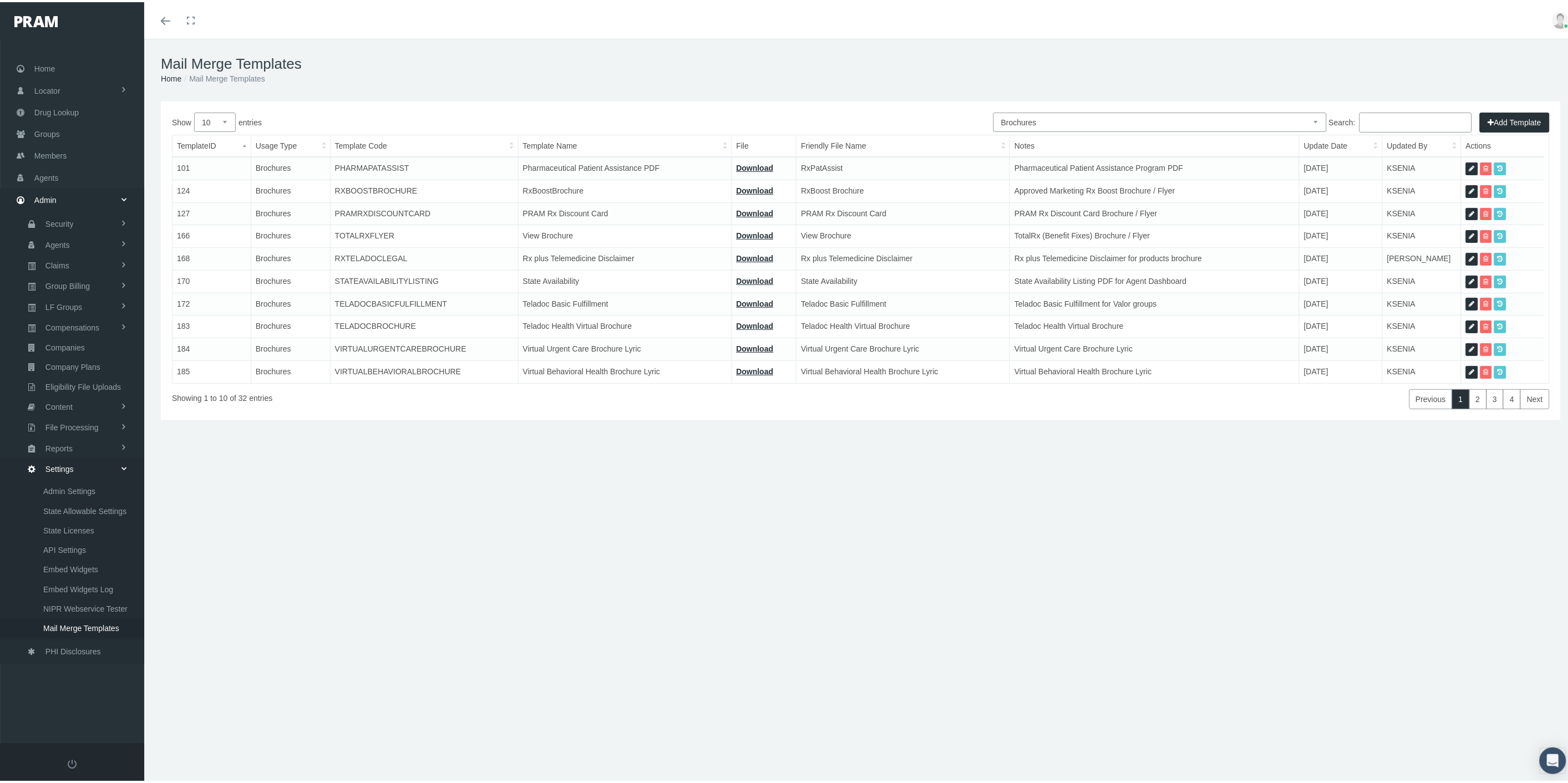
click at [1372, 123] on input "Search:" at bounding box center [1415, 120] width 112 height 20
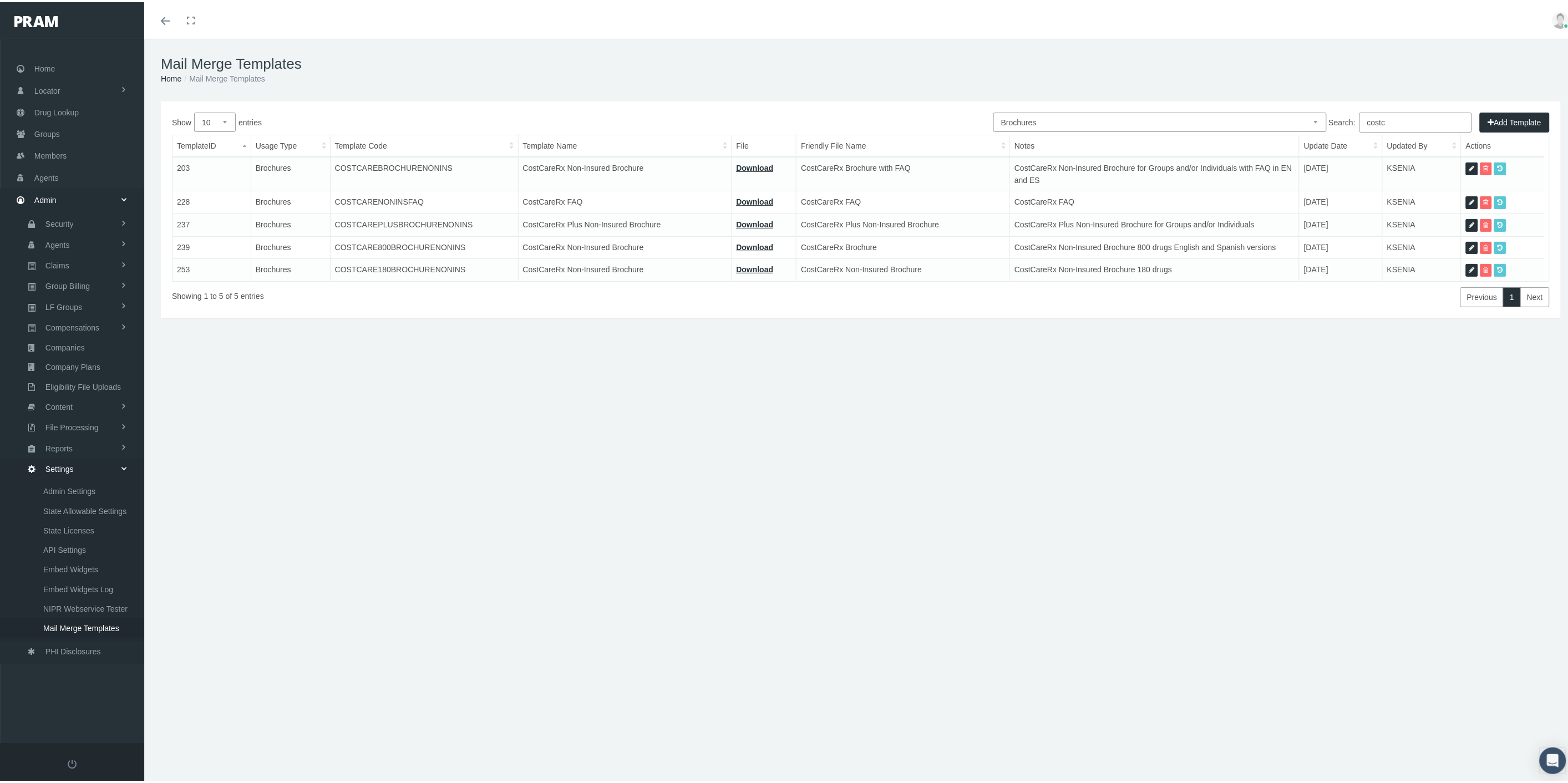
type input "costc"
drag, startPoint x: 461, startPoint y: 220, endPoint x: 335, endPoint y: 220, distance: 126.0
click at [335, 220] on td "COSTCAREPLUSBROCHURENONINS" at bounding box center [424, 222] width 188 height 23
copy td "COSTCAREPLUSBROCHURENONINS"
